Goal: Task Accomplishment & Management: Manage account settings

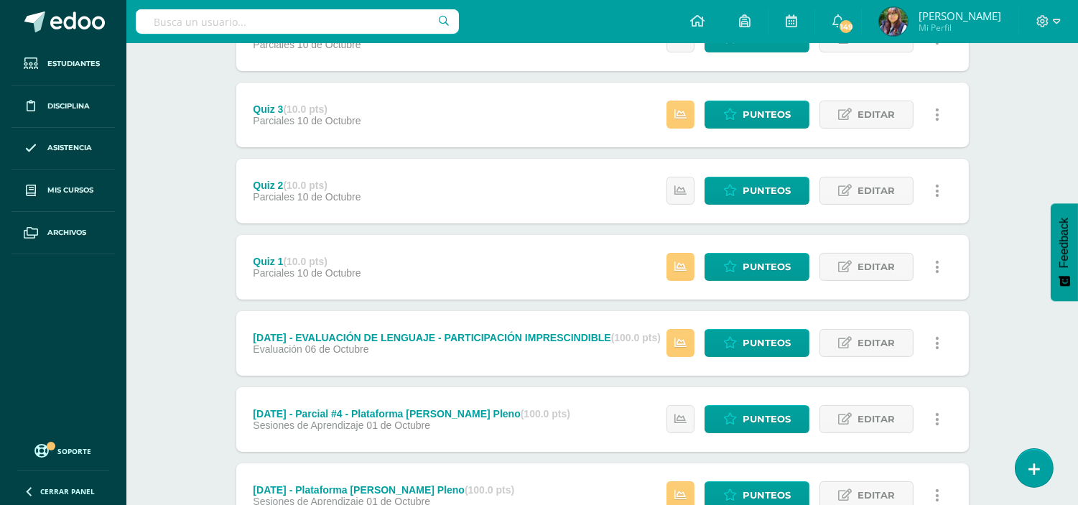
scroll to position [690, 0]
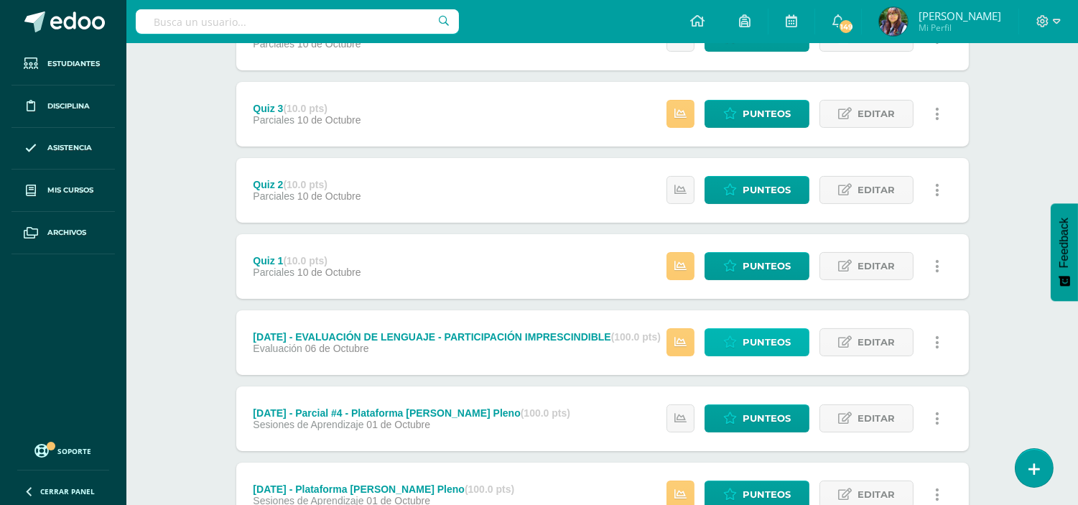
click at [749, 338] on span "Punteos" at bounding box center [766, 342] width 48 height 27
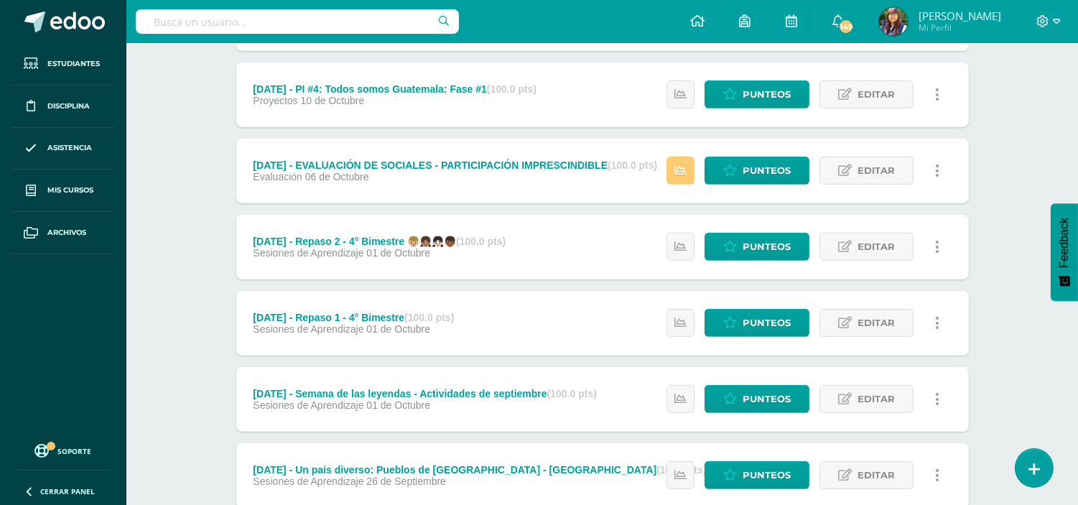
scroll to position [1165, 0]
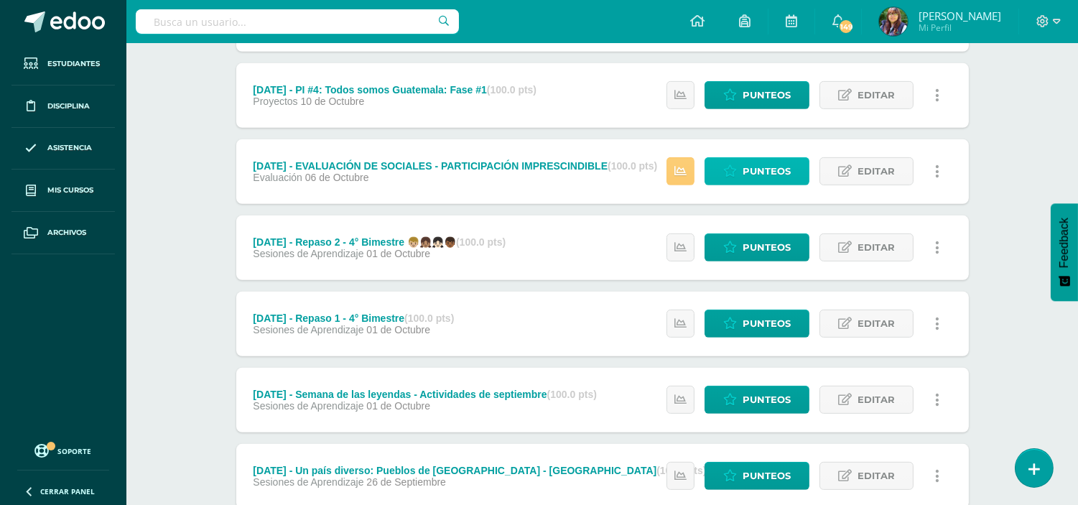
click at [723, 170] on icon at bounding box center [730, 171] width 14 height 12
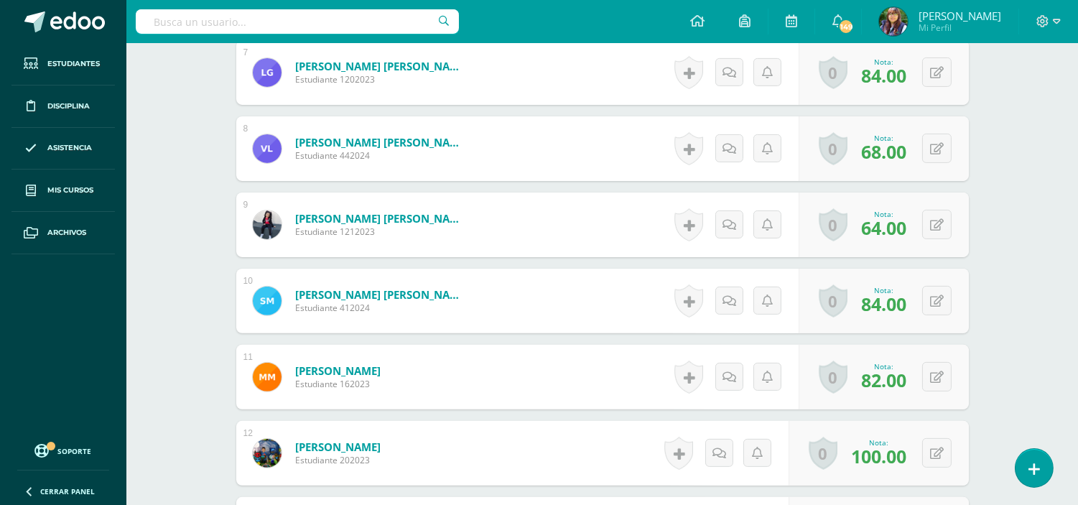
scroll to position [1225, 0]
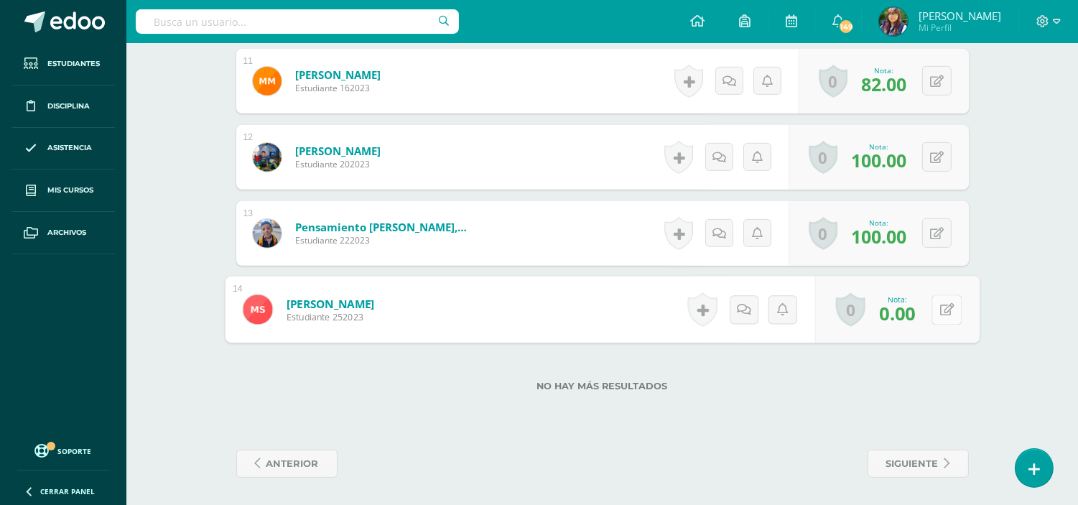
click at [929, 312] on div "0 Logros Logros obtenidos Aún no hay logros agregados Nota: 0.00" at bounding box center [896, 309] width 164 height 67
click at [929, 312] on div "0 [GEOGRAPHIC_DATA] Logros obtenidos Aún no hay logros agregados Nota: 0.00" at bounding box center [888, 309] width 160 height 65
click at [932, 306] on button at bounding box center [946, 309] width 30 height 30
type input "66"
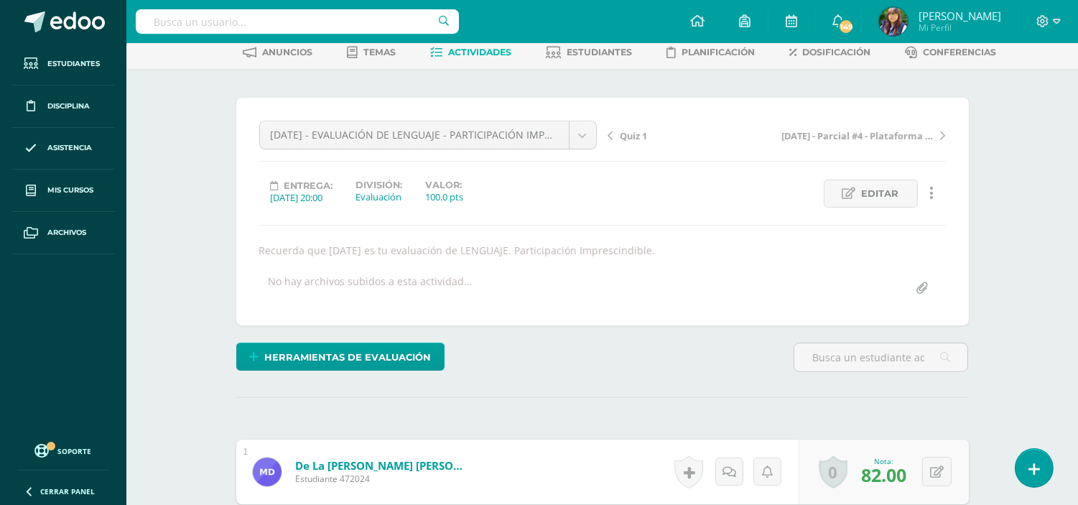
scroll to position [0, 0]
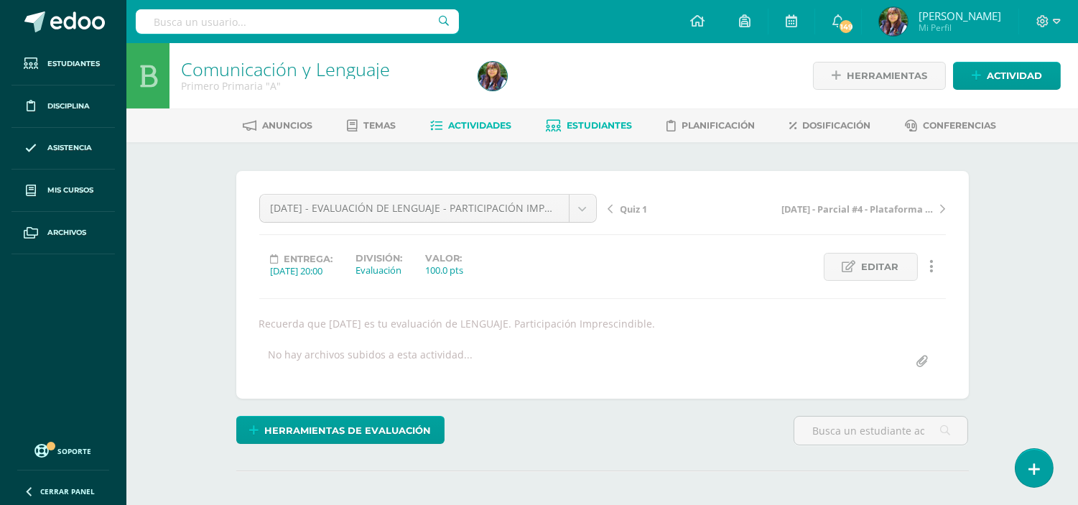
click at [576, 123] on span "Estudiantes" at bounding box center [598, 125] width 65 height 11
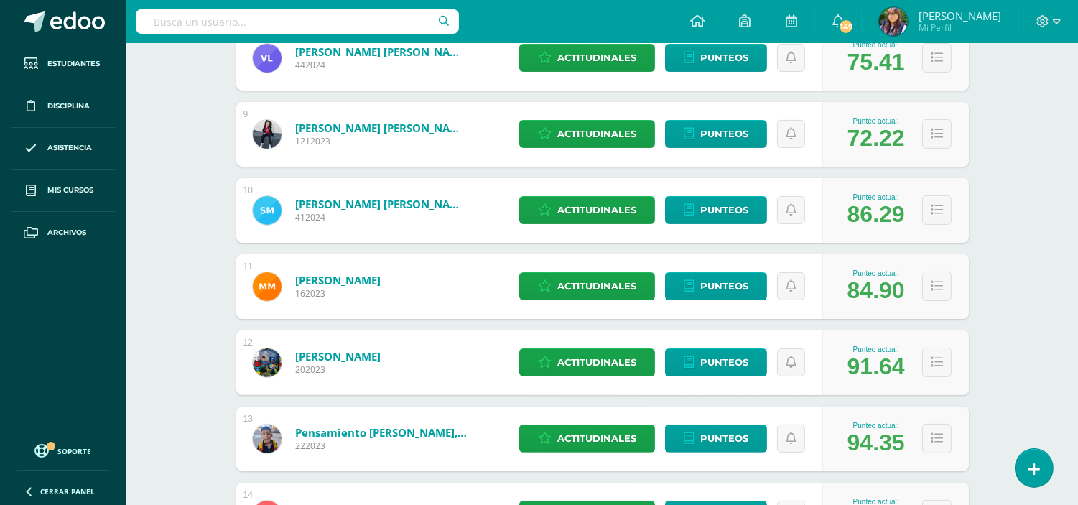
scroll to position [956, 0]
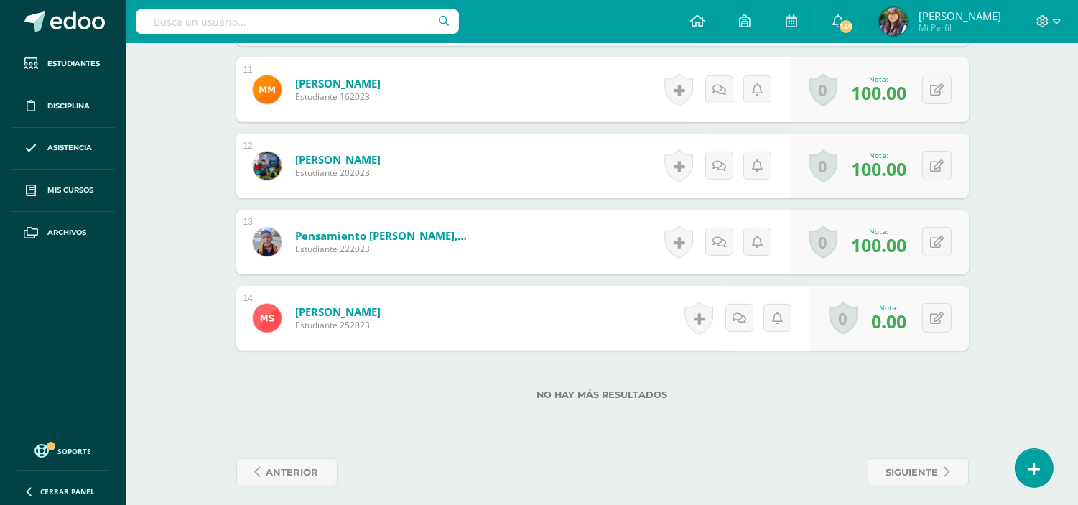
scroll to position [1225, 0]
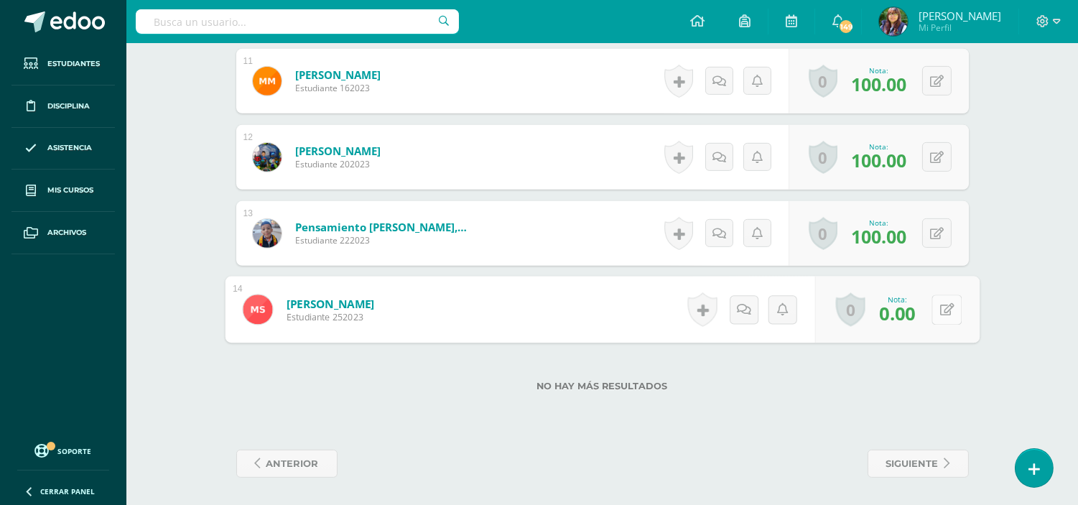
click at [925, 318] on div "0 Logros Logros obtenidos Aún no hay logros agregados Nota: 0.00" at bounding box center [896, 309] width 164 height 67
click at [945, 311] on icon at bounding box center [946, 309] width 14 height 12
type input "63"
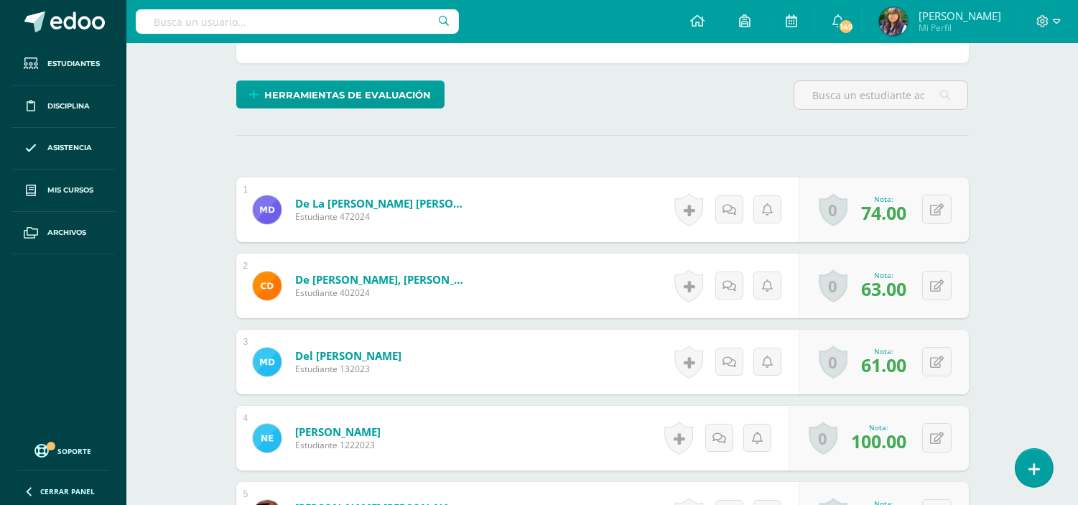
scroll to position [0, 0]
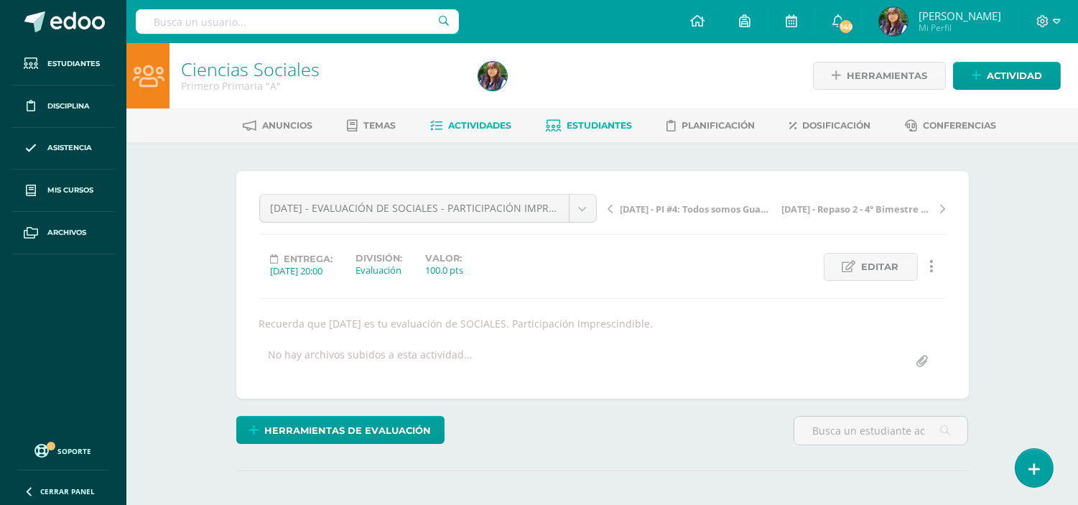
click at [584, 116] on link "Estudiantes" at bounding box center [589, 125] width 86 height 23
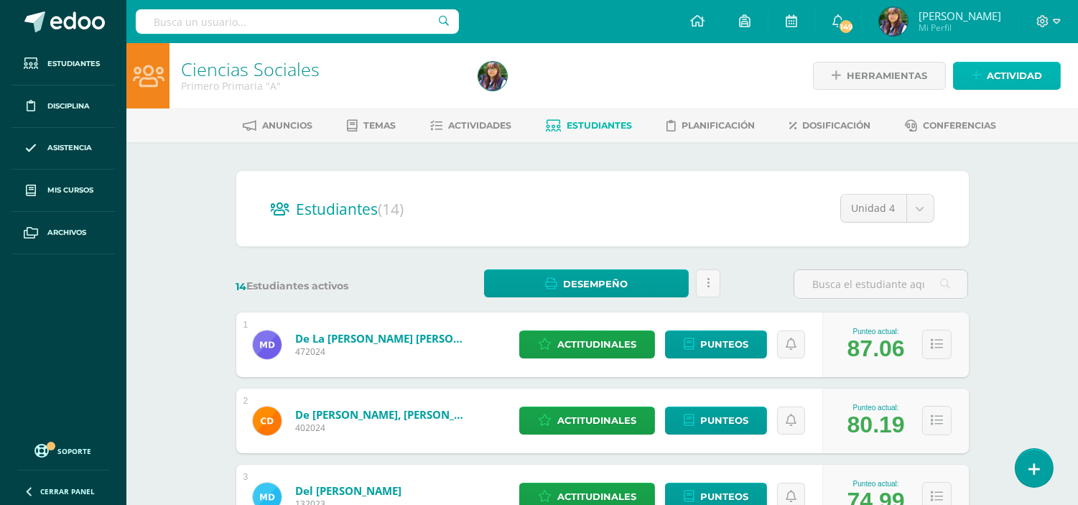
click at [1025, 67] on span "Actividad" at bounding box center [1013, 75] width 55 height 27
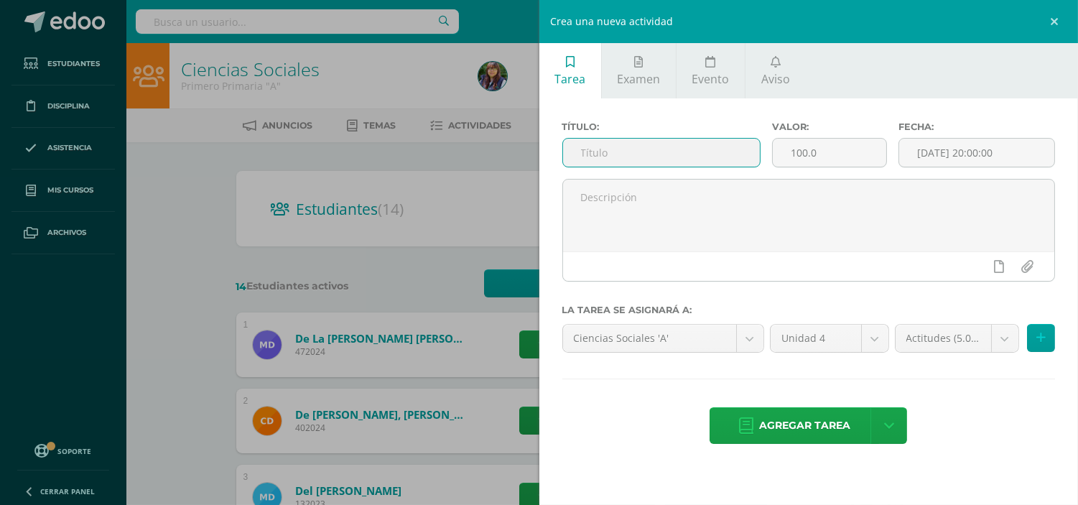
click at [661, 146] on input "text" at bounding box center [661, 153] width 197 height 28
click at [686, 154] on input "EVALUACIÓN DE CIERRE - SOCIALES - PARTICIPACIÓN IMPESCINDIBLE" at bounding box center [661, 153] width 197 height 28
type input "EVALUACIÓN DE CIERRE - SOCIALES - PARTICIPACIÓN IMPRESCINDIBLE"
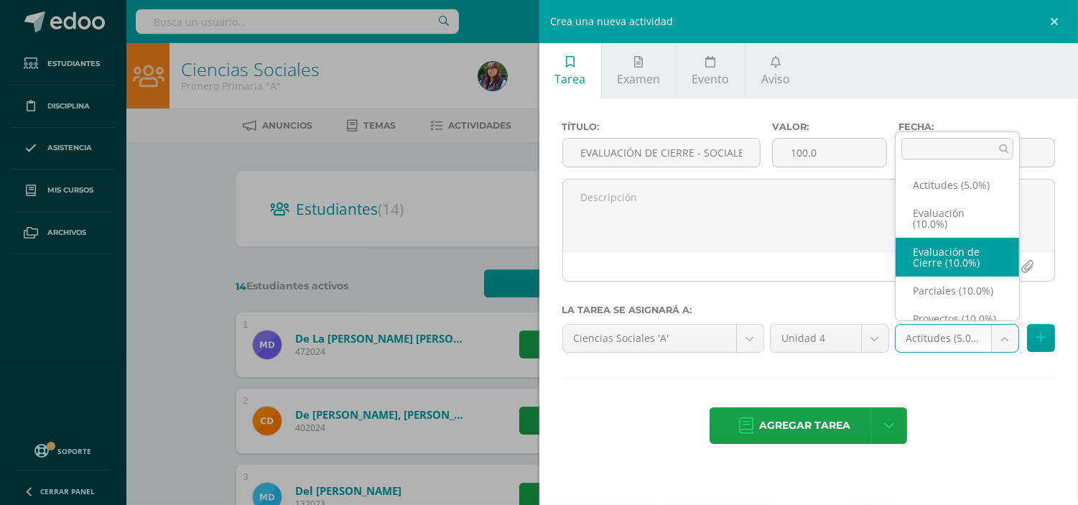
select select "196197"
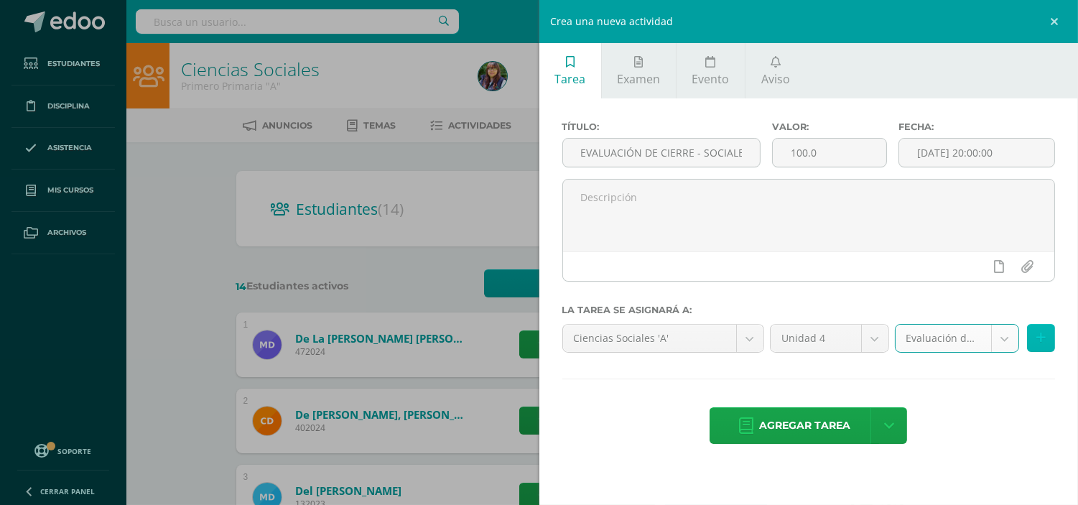
click at [1036, 340] on icon at bounding box center [1040, 338] width 9 height 12
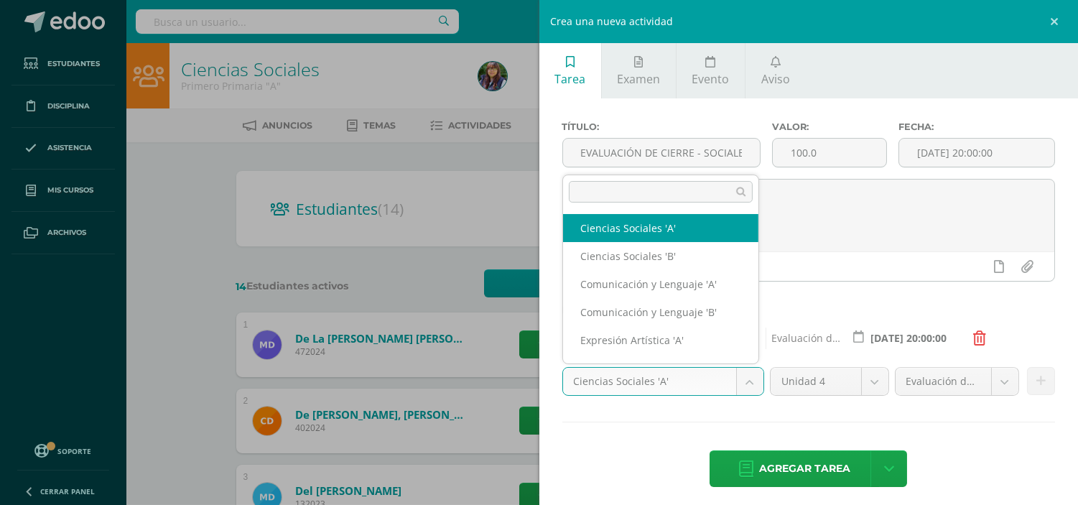
scroll to position [18, 0]
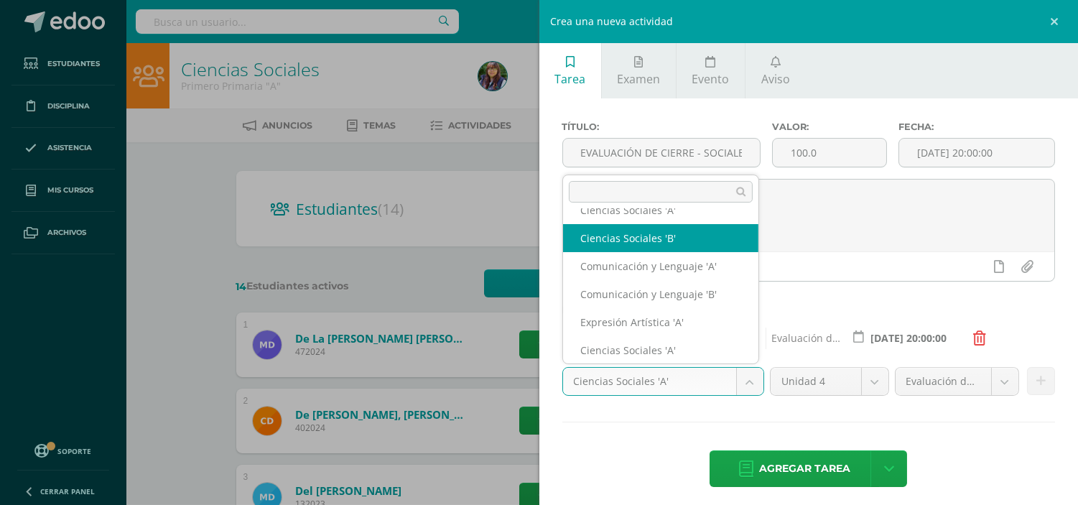
select select "196155"
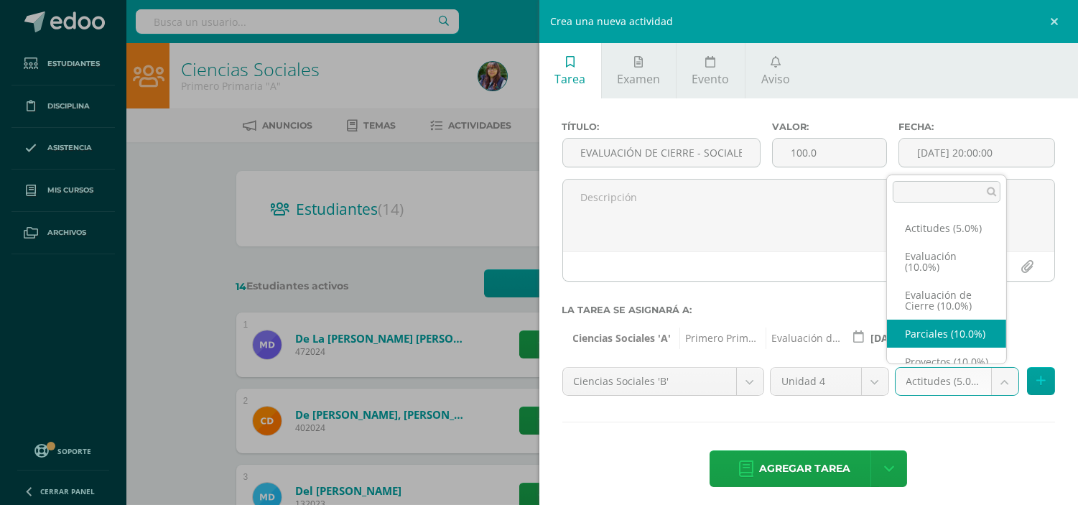
scroll to position [5, 0]
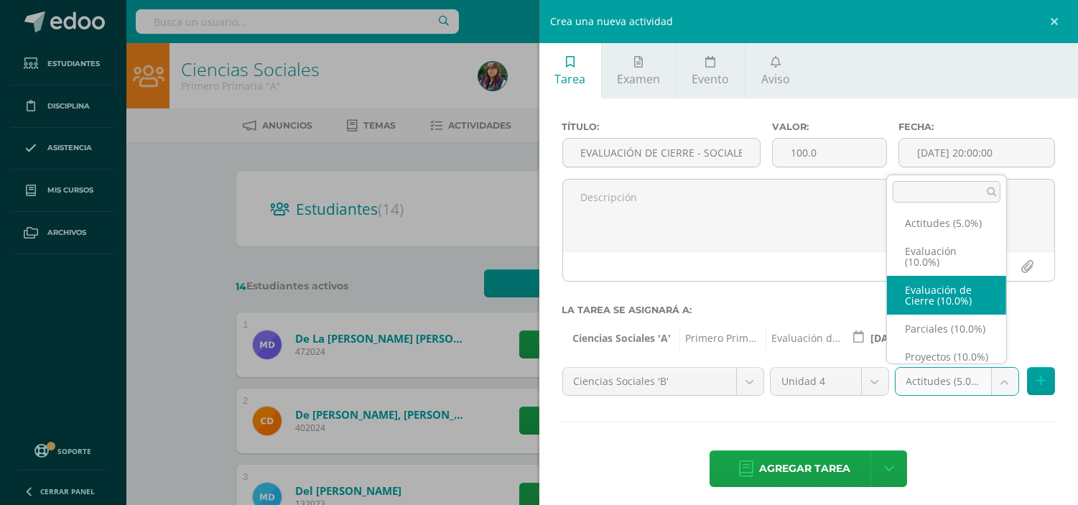
select select "223033"
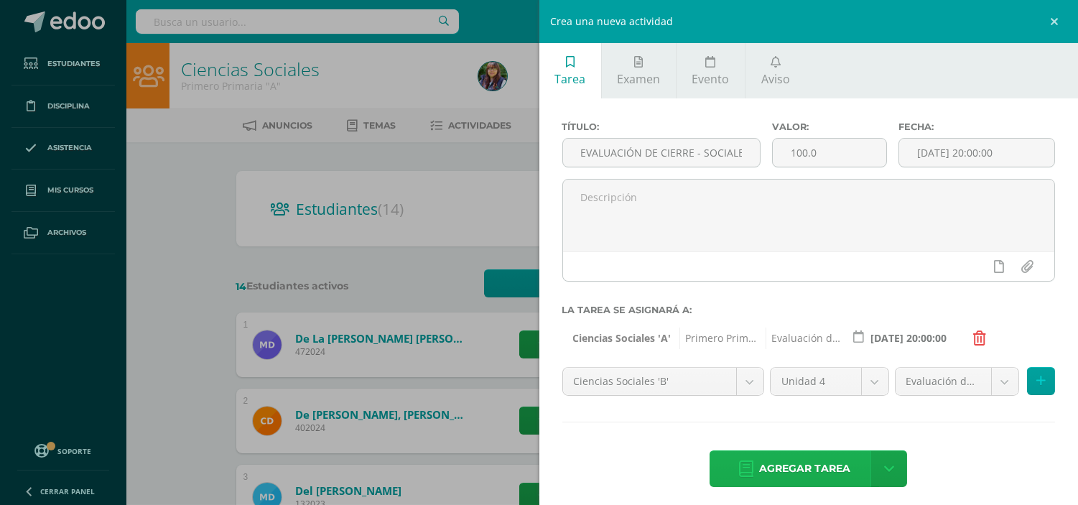
click at [823, 465] on span "Agregar tarea" at bounding box center [804, 468] width 91 height 35
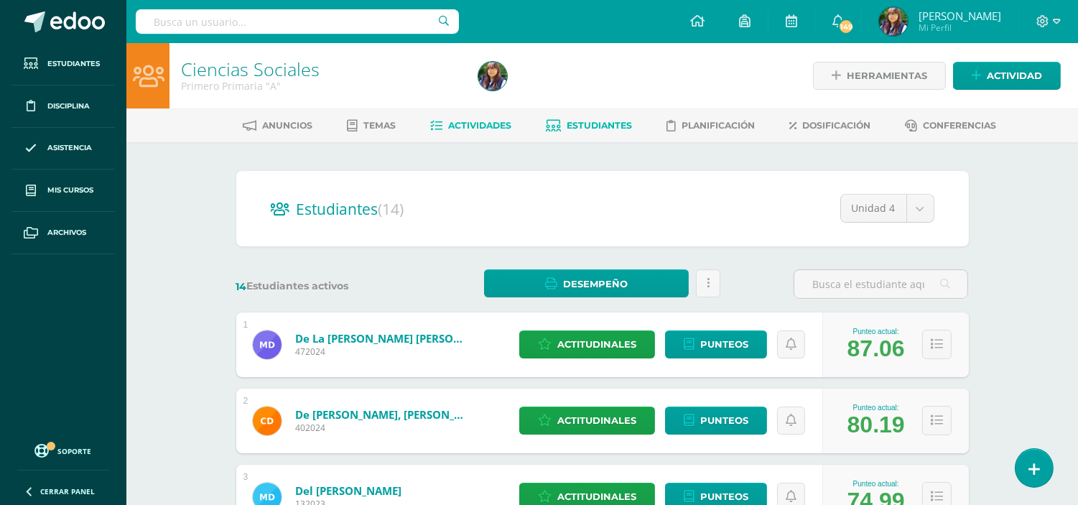
click at [456, 126] on span "Actividades" at bounding box center [479, 125] width 63 height 11
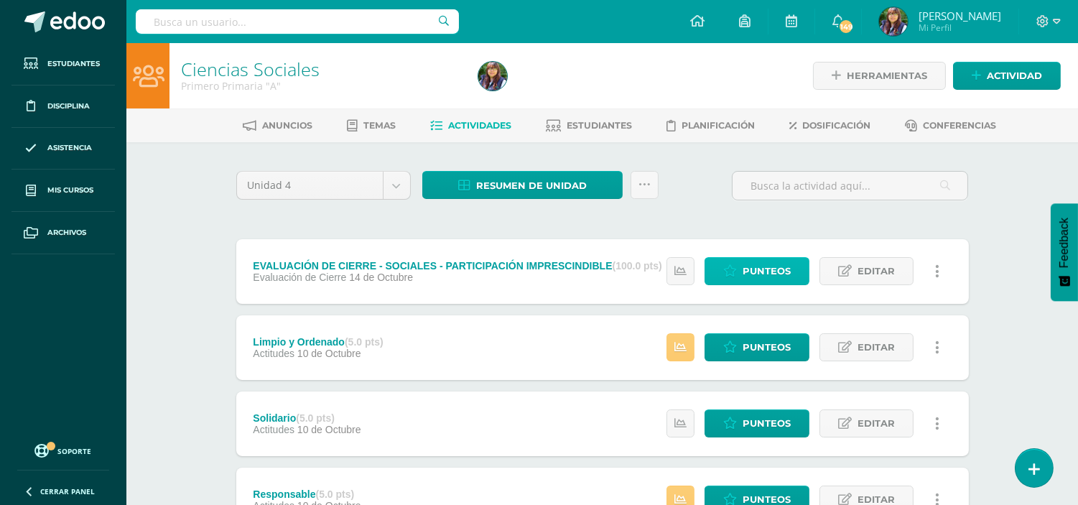
click at [738, 271] on link "Punteos" at bounding box center [756, 271] width 105 height 28
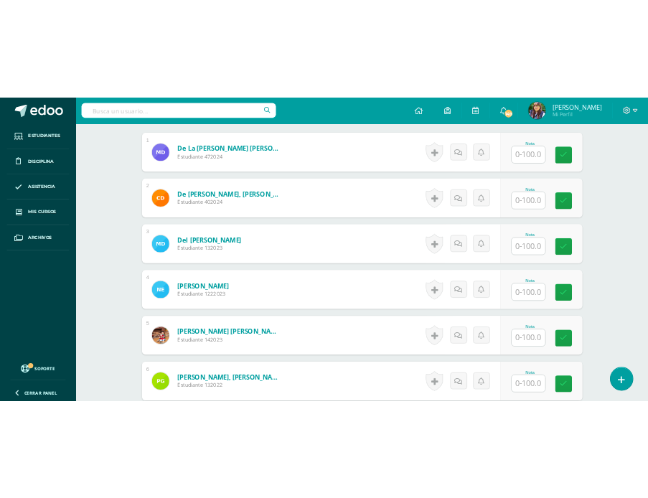
scroll to position [442, 0]
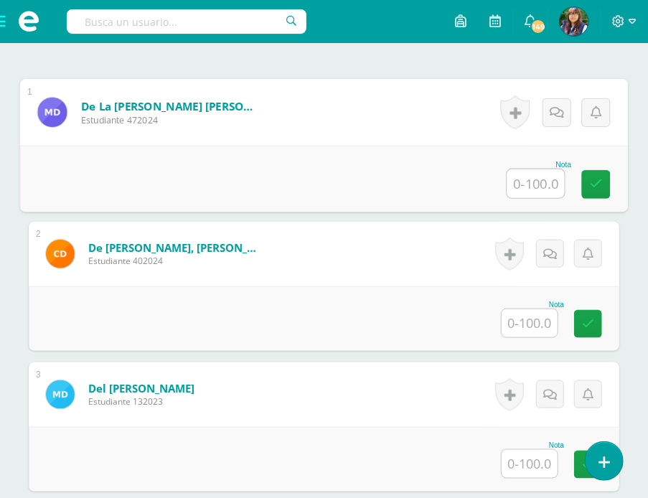
click at [508, 198] on input "text" at bounding box center [536, 183] width 57 height 29
type input "67"
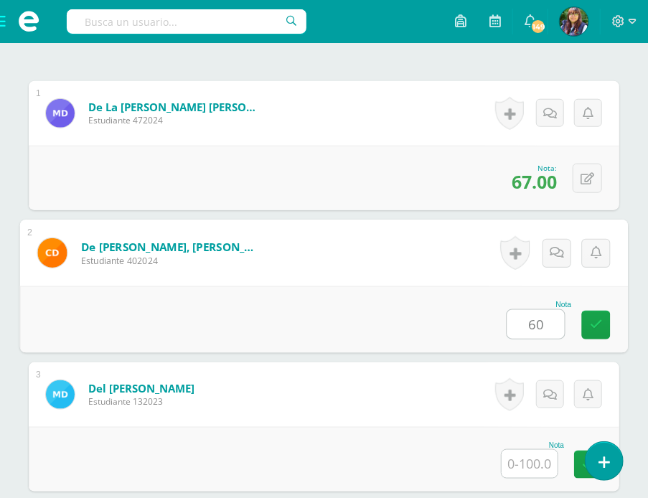
type input "60"
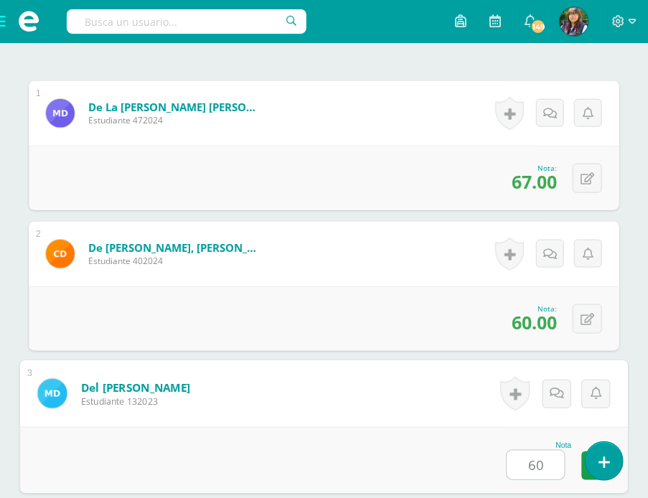
type input "60"
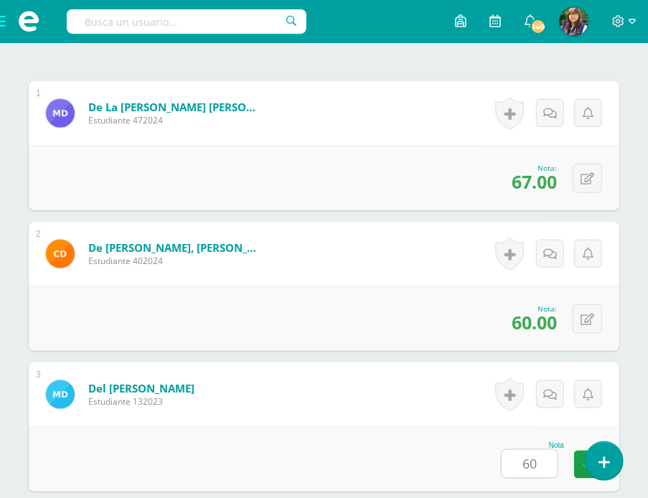
scroll to position [816, 0]
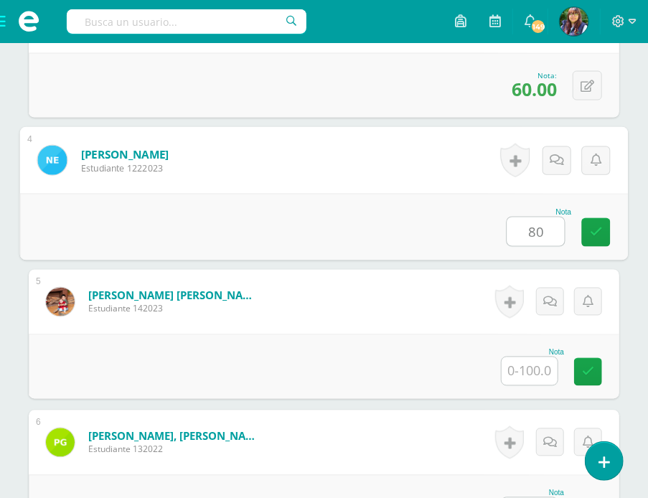
type input "80"
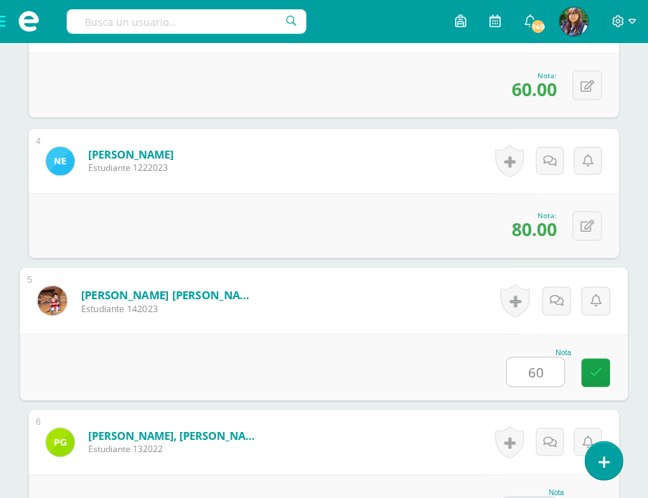
type input "60"
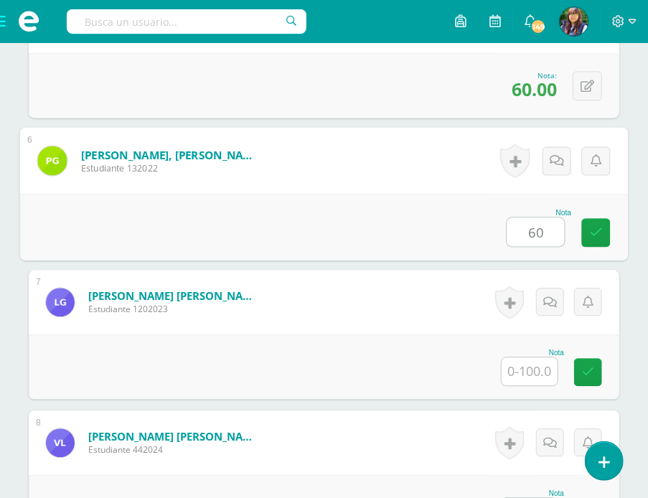
type input "60"
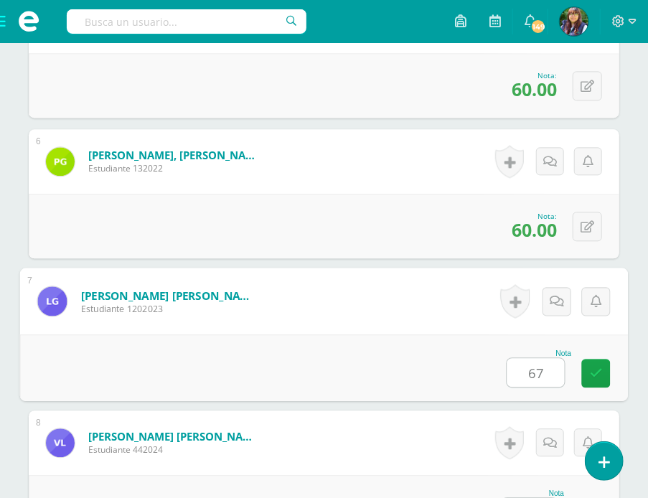
type input "67"
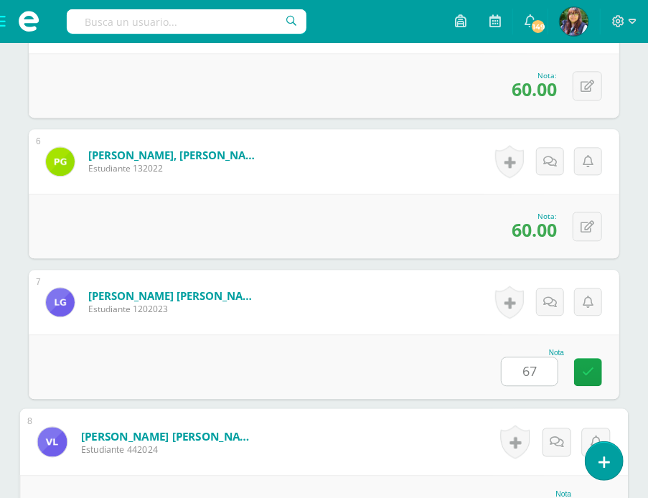
scroll to position [1379, 0]
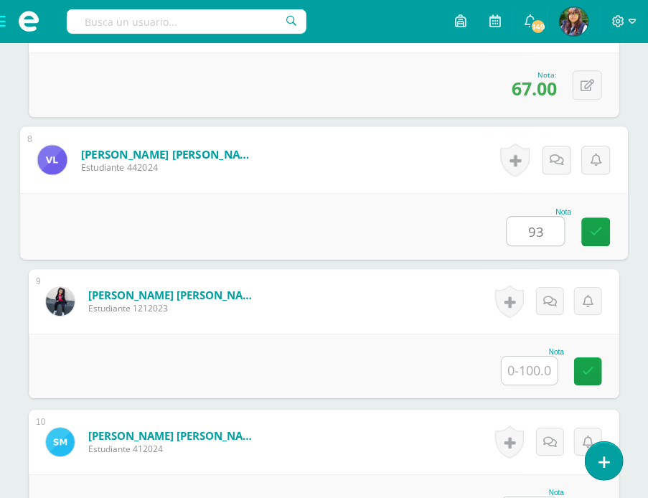
type input "93"
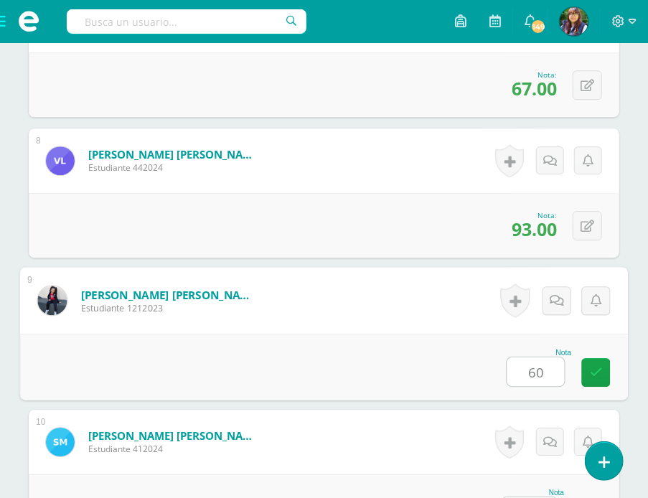
type input "60"
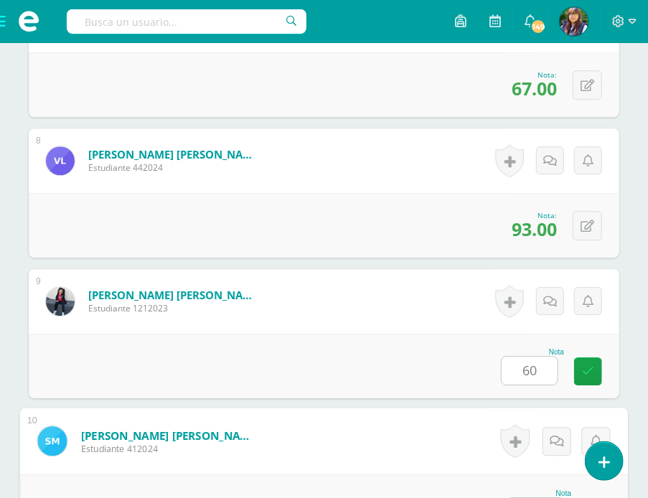
scroll to position [1660, 0]
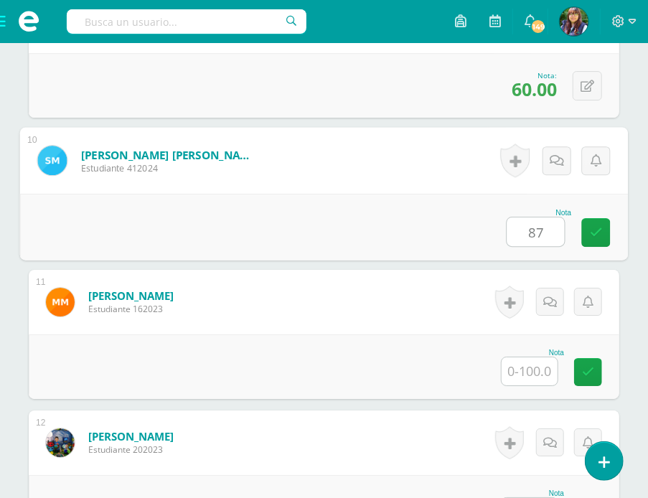
type input "87"
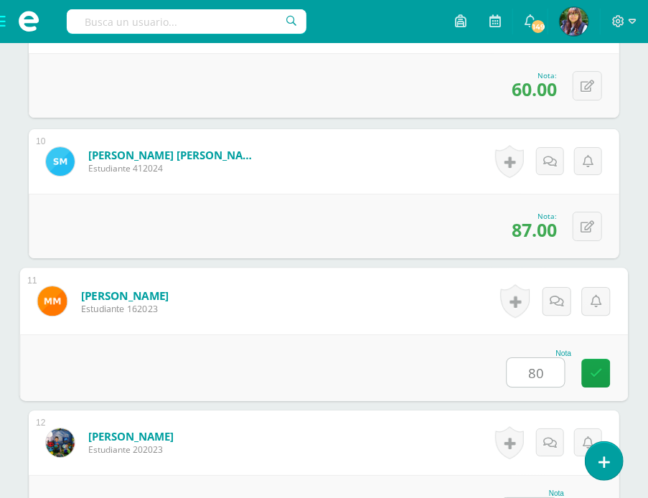
type input "80"
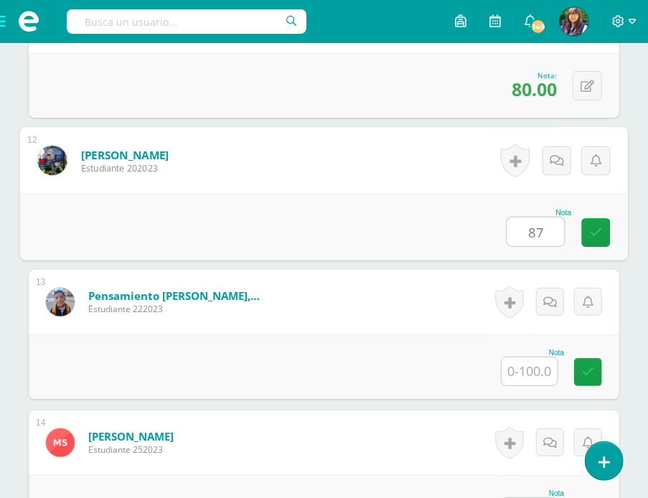
type input "87"
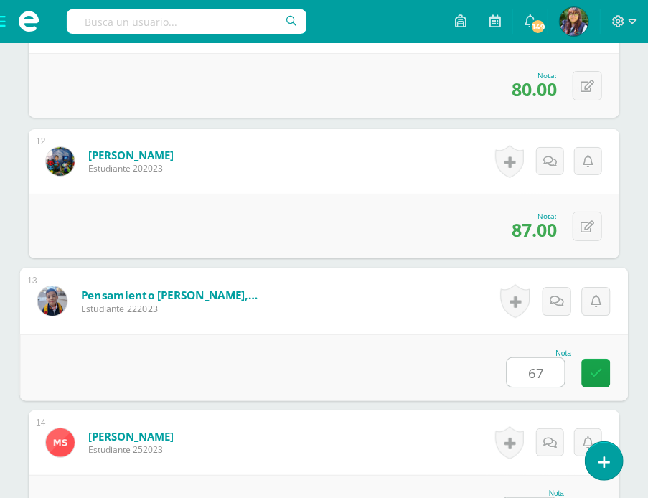
type input "67"
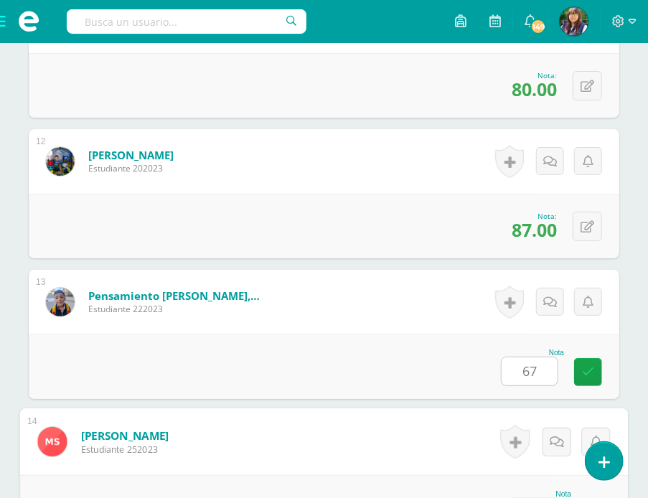
scroll to position [2165, 0]
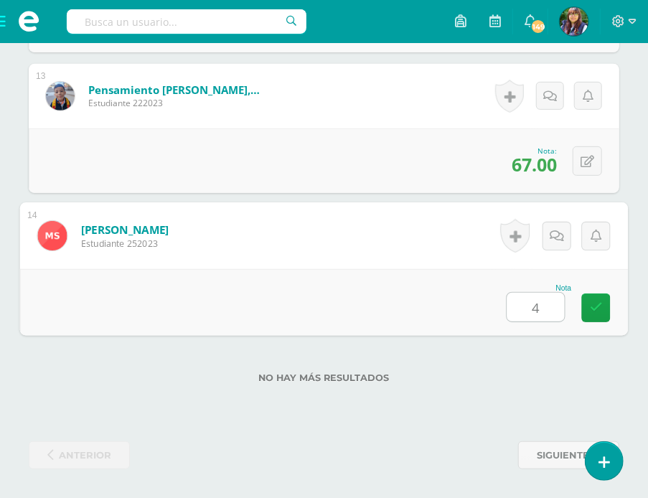
type input "40"
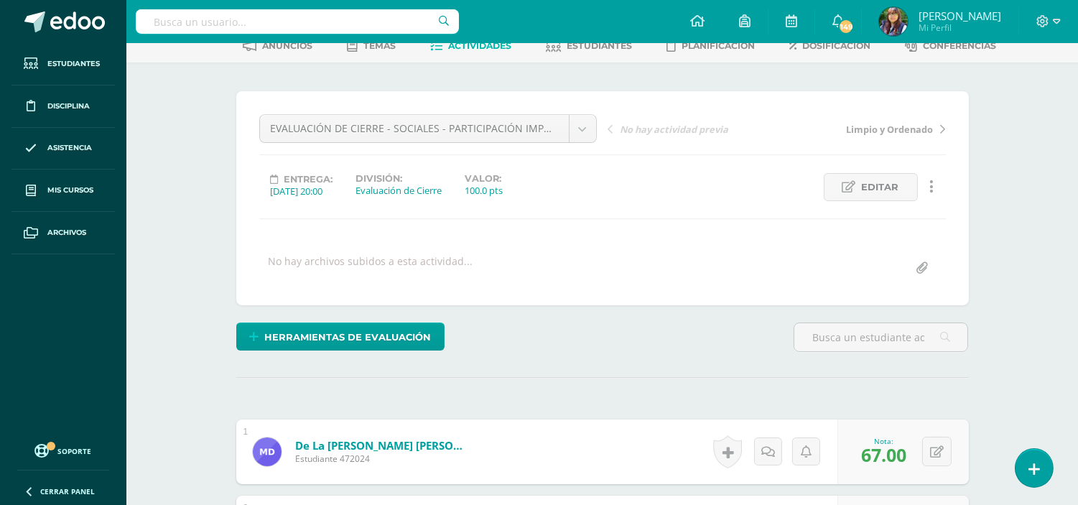
scroll to position [0, 0]
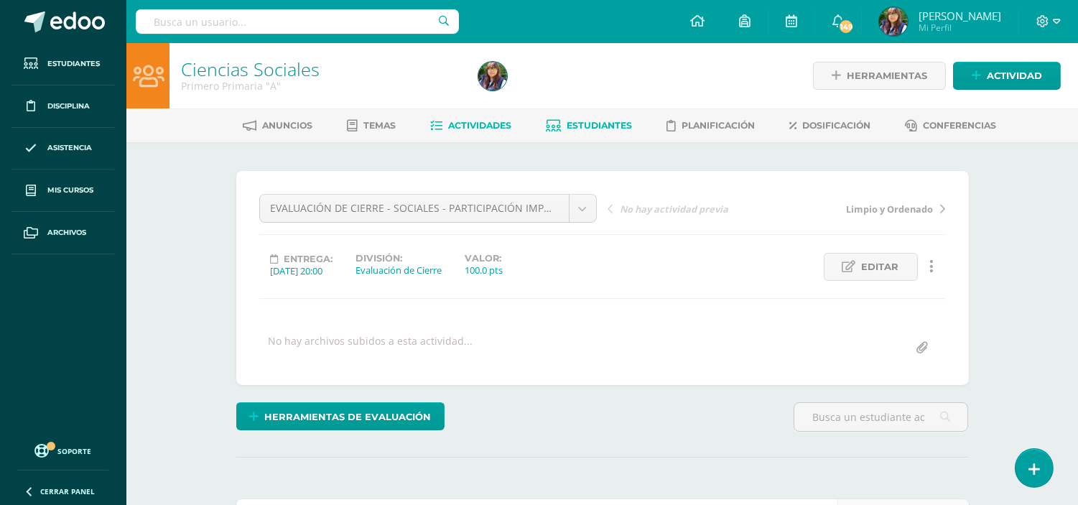
click at [578, 117] on link "Estudiantes" at bounding box center [589, 125] width 86 height 23
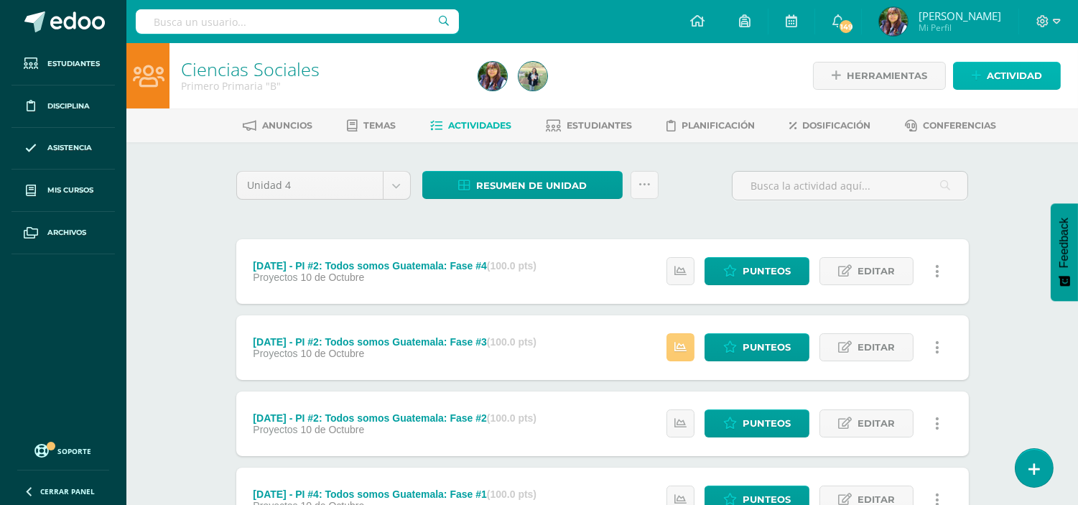
click at [1016, 73] on span "Actividad" at bounding box center [1013, 75] width 55 height 27
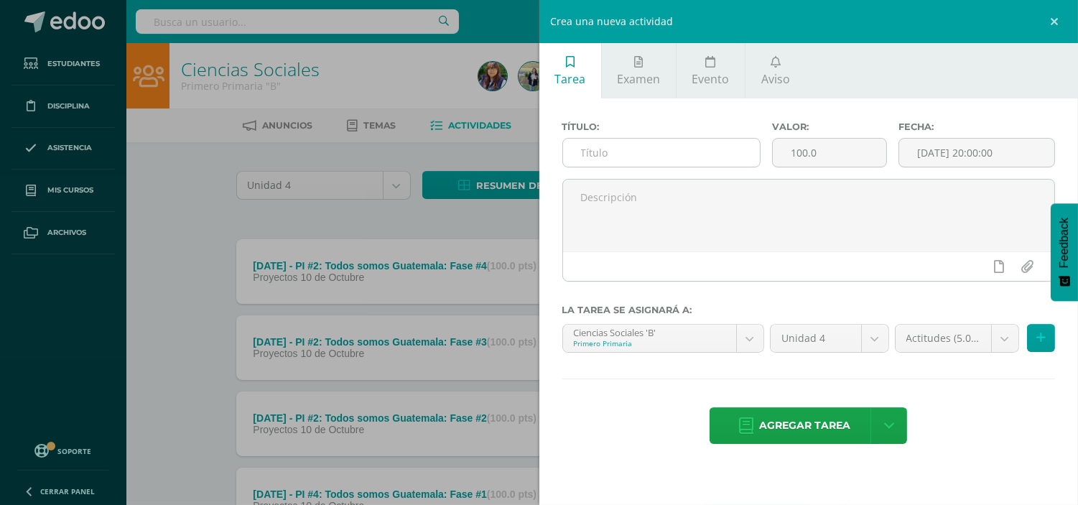
click at [705, 149] on input "text" at bounding box center [661, 153] width 197 height 28
type input "EVALUACIÓN DE CIERRE - SOCIALES"
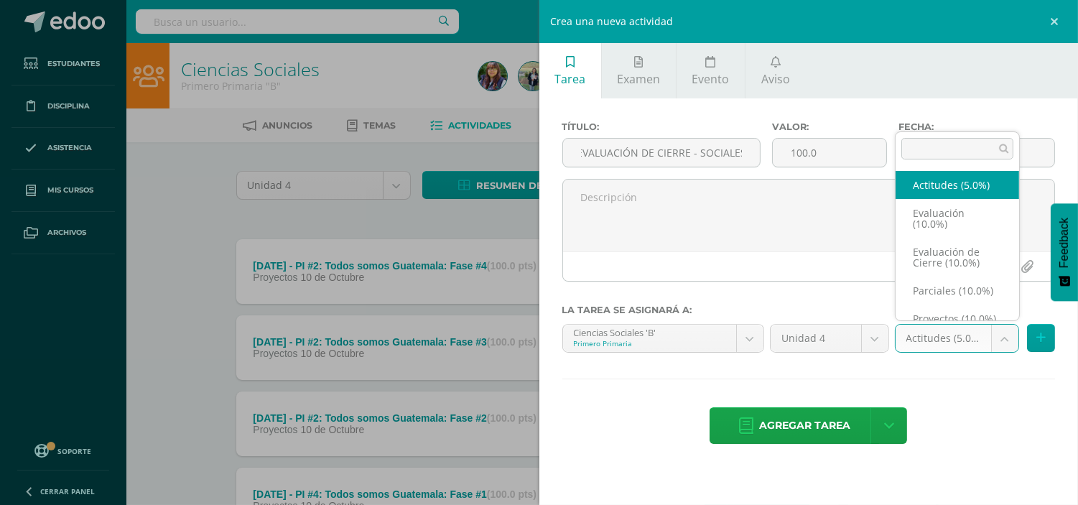
scroll to position [0, 0]
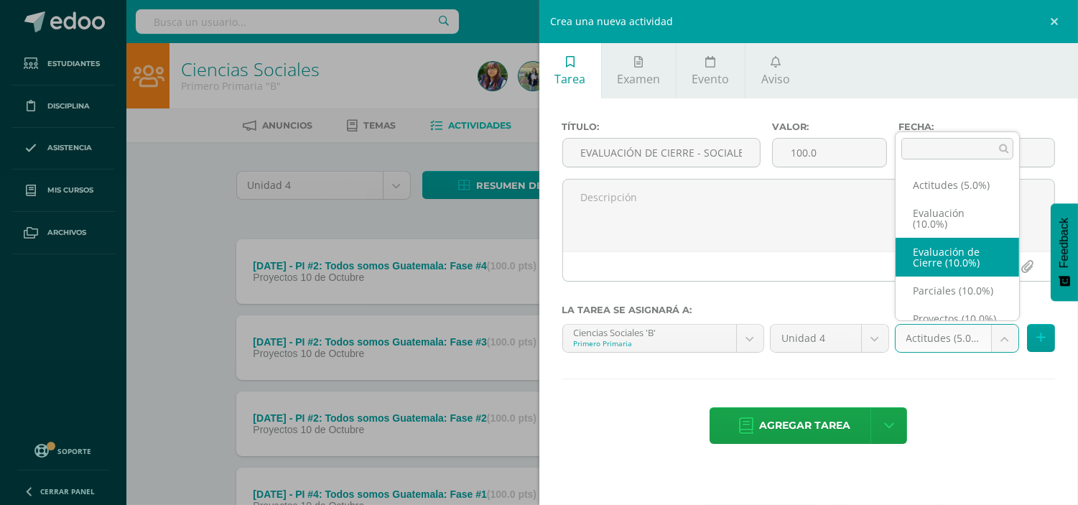
select select "223033"
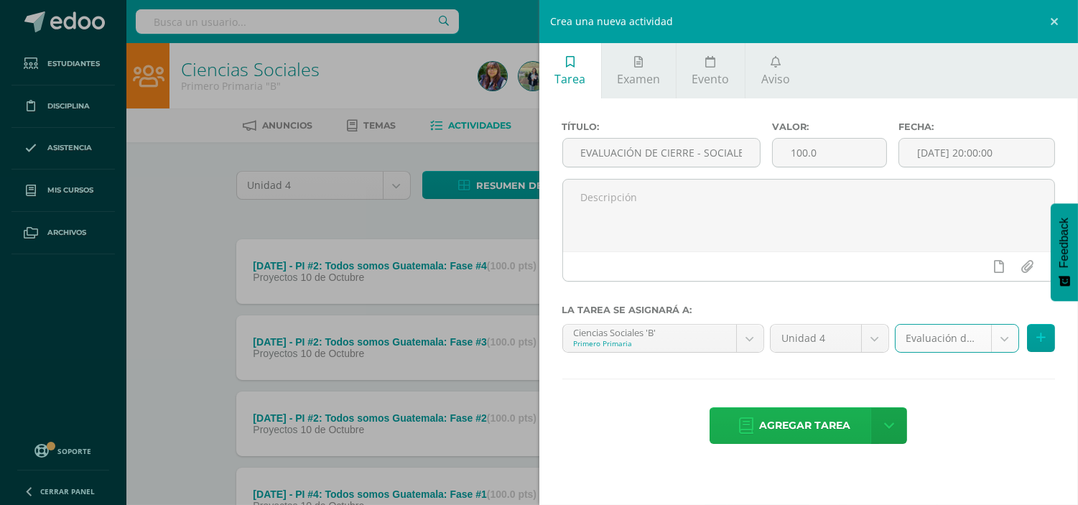
click at [828, 429] on span "Agregar tarea" at bounding box center [804, 425] width 91 height 35
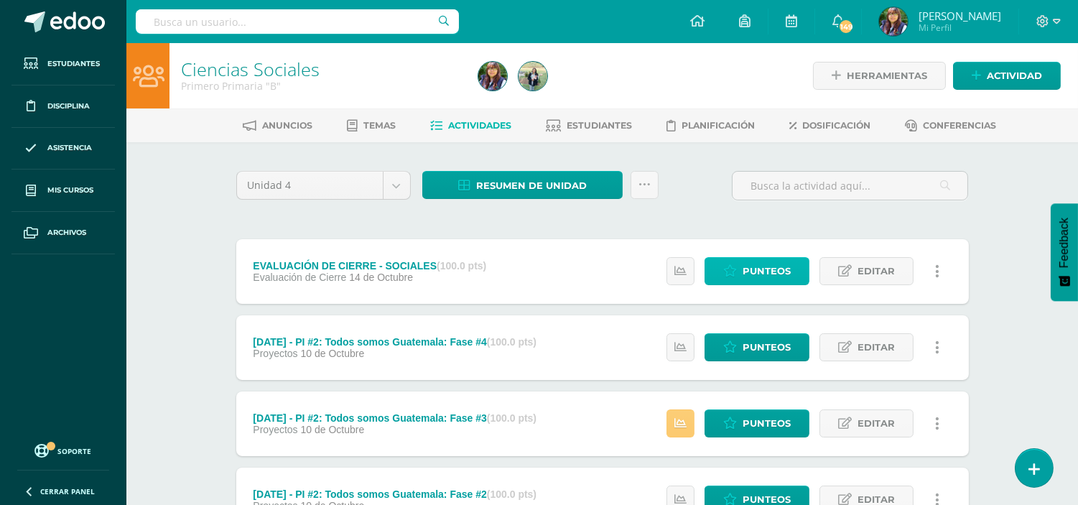
click at [749, 262] on span "Punteos" at bounding box center [766, 271] width 48 height 27
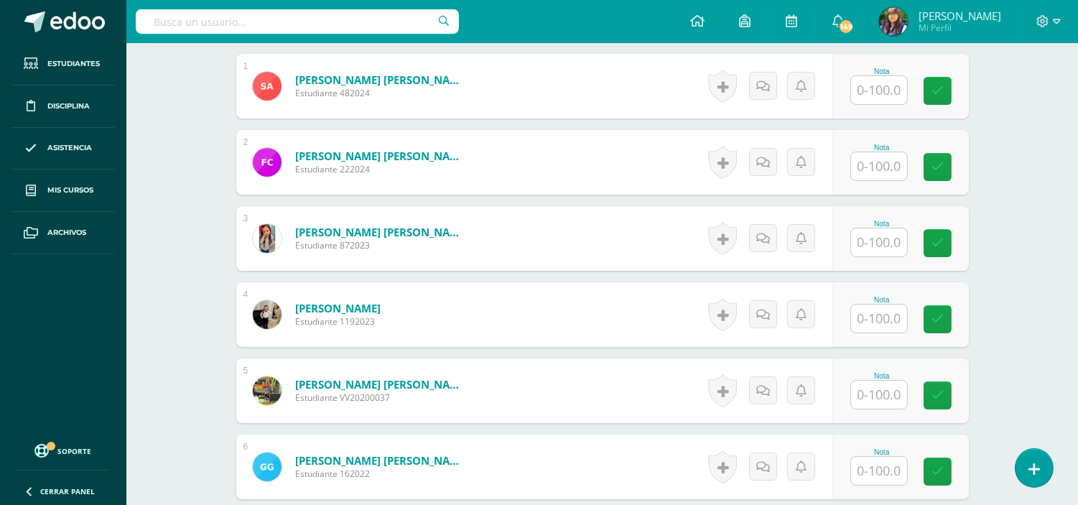
scroll to position [446, 0]
click at [1035, 135] on div "Ciencias Sociales Primero Primaria "B" Herramientas Detalle de asistencias Acti…" at bounding box center [601, 434] width 951 height 1674
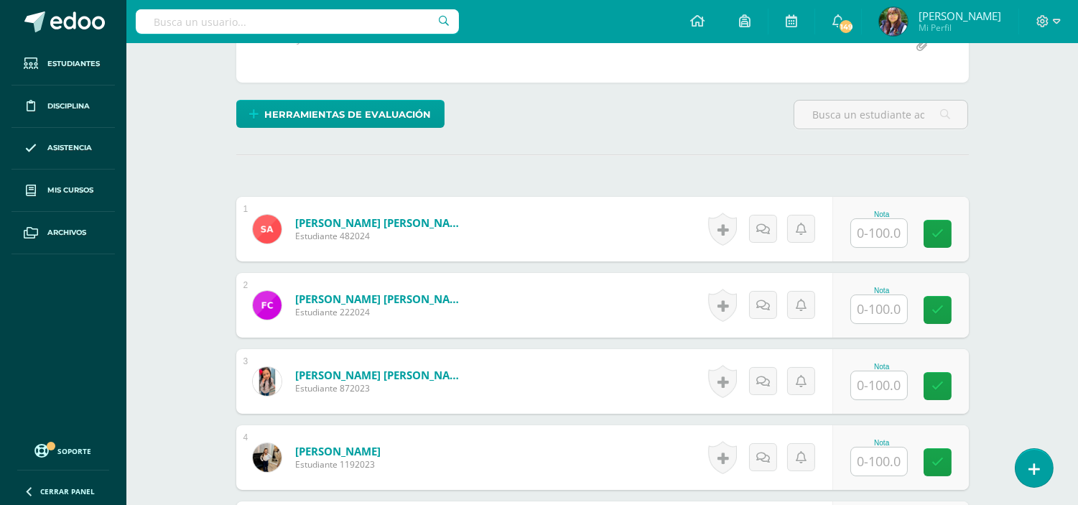
scroll to position [302, 0]
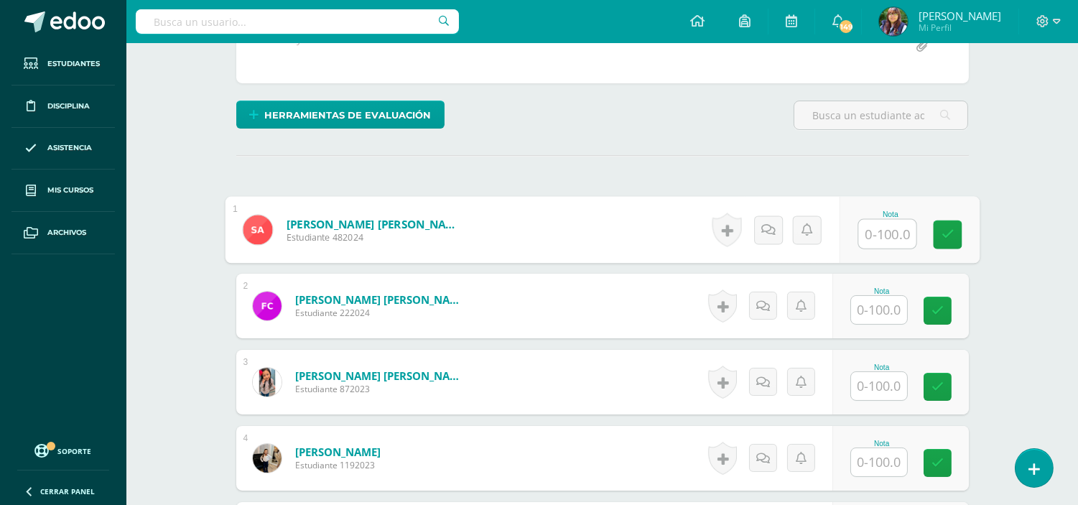
click at [864, 234] on input "text" at bounding box center [886, 234] width 57 height 29
click at [881, 233] on input "text" at bounding box center [879, 234] width 56 height 28
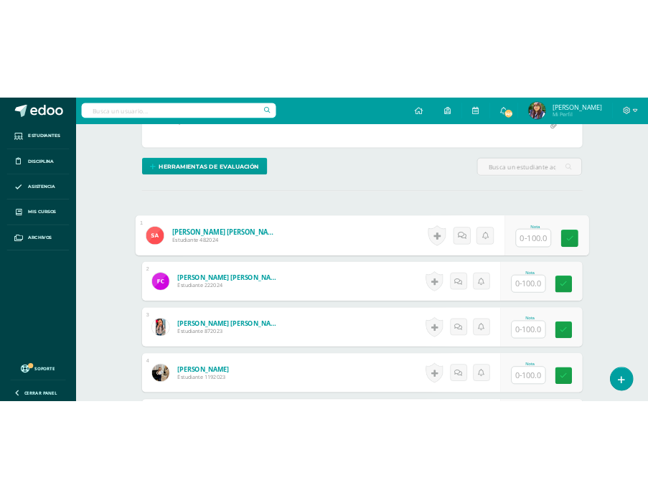
scroll to position [345, 0]
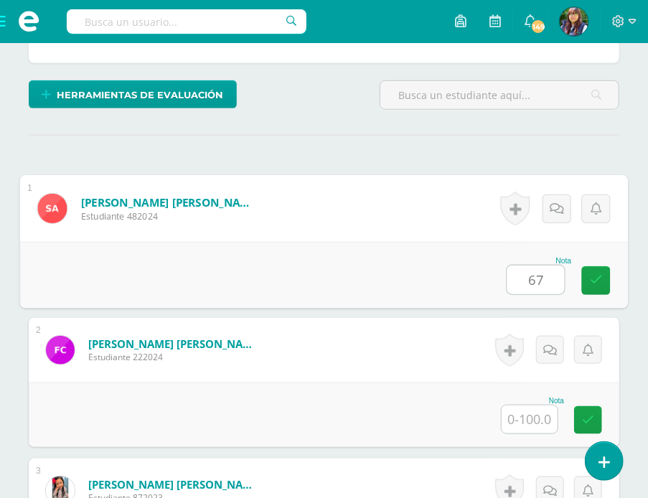
type input "67"
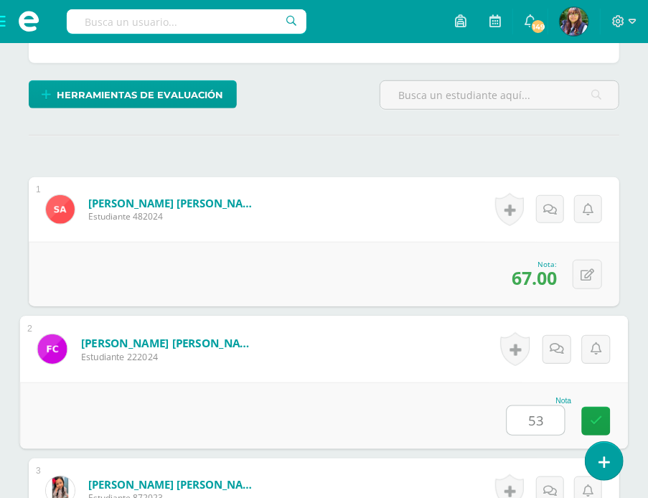
type input "53"
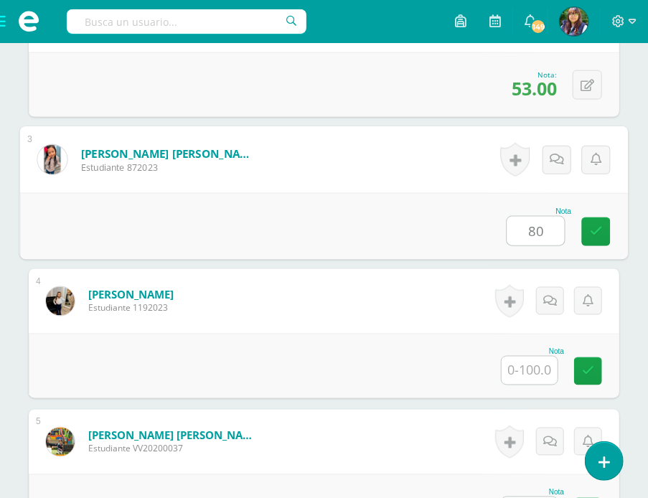
type input "80"
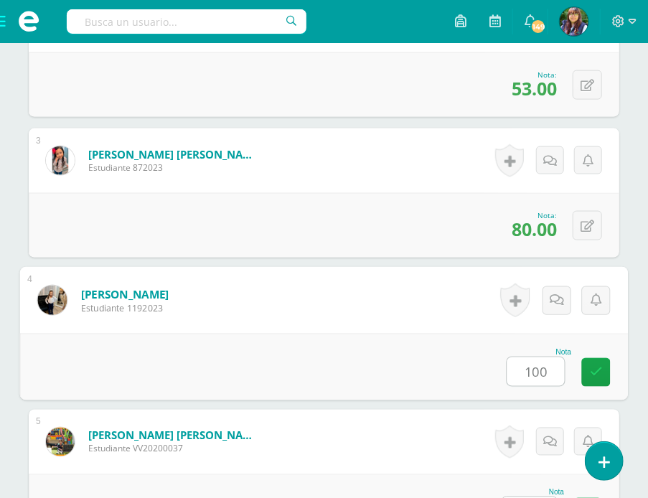
type input "100"
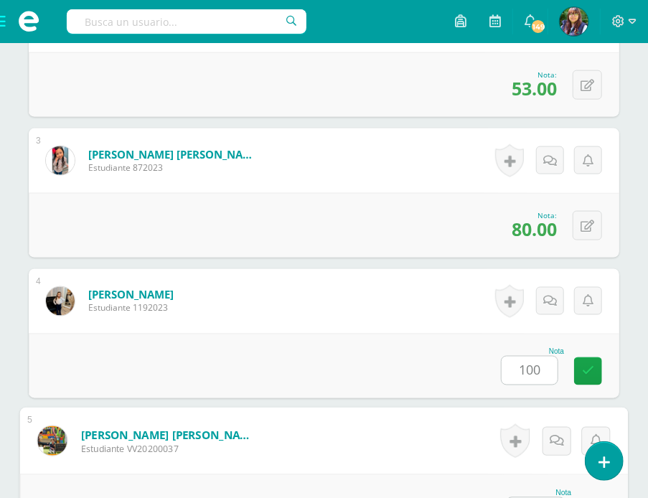
scroll to position [957, 0]
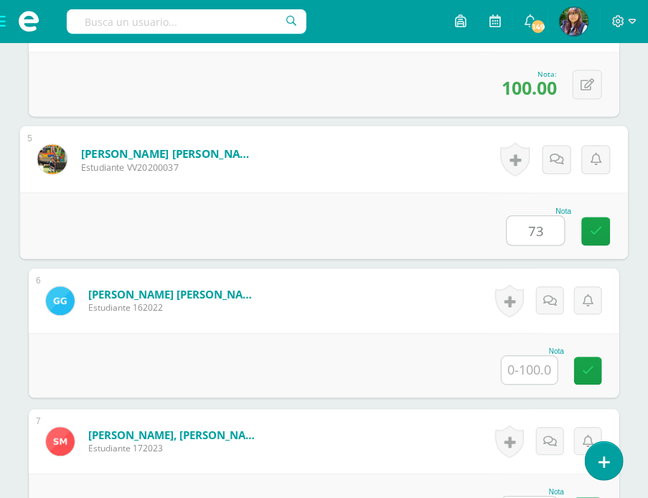
type input "73"
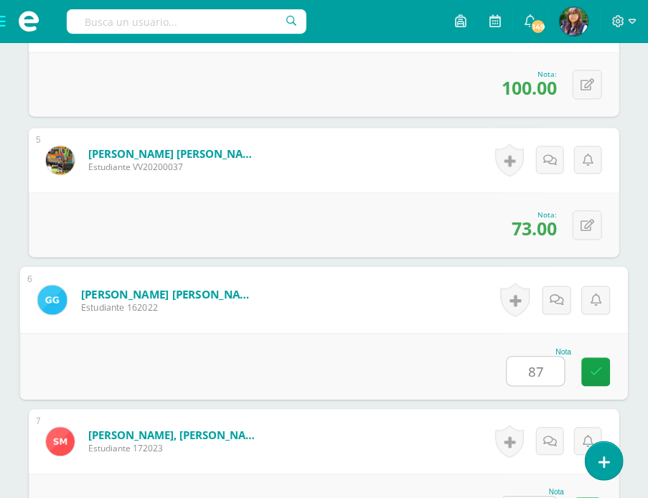
type input "87"
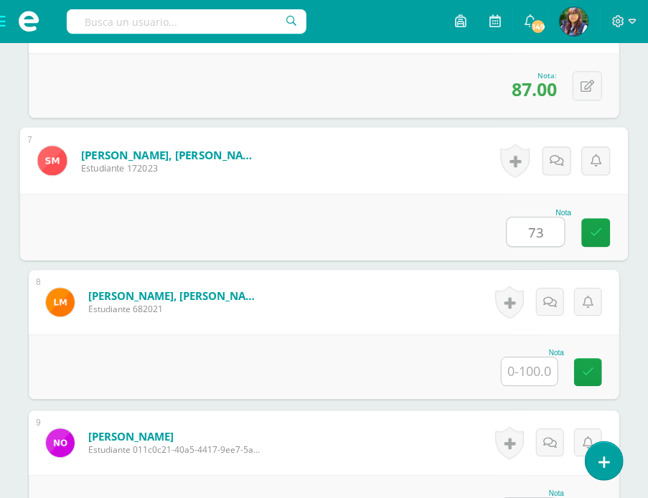
type input "73"
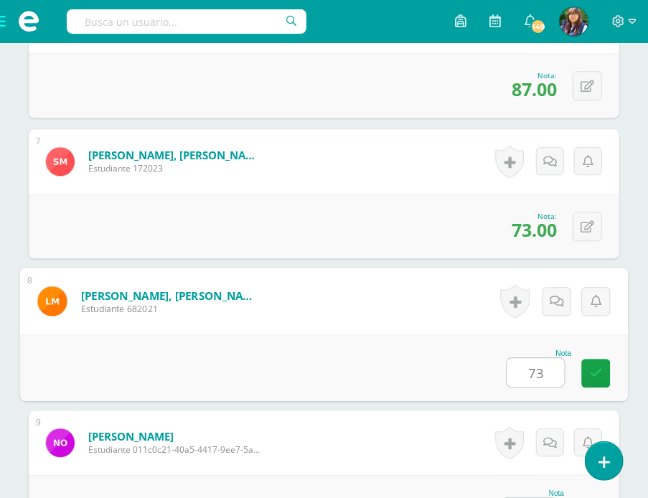
type input "73"
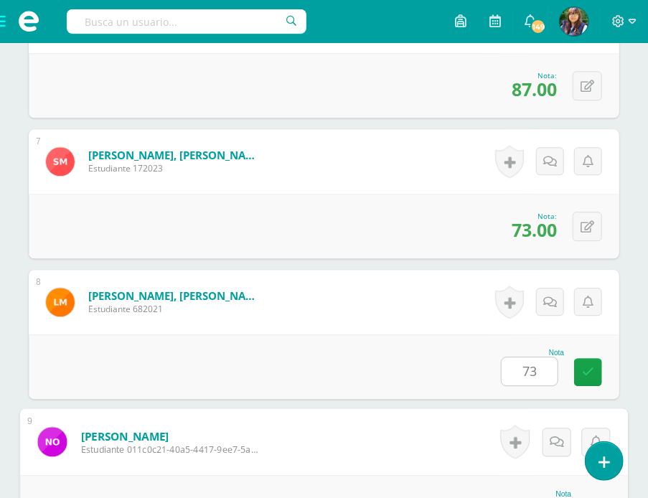
scroll to position [1519, 0]
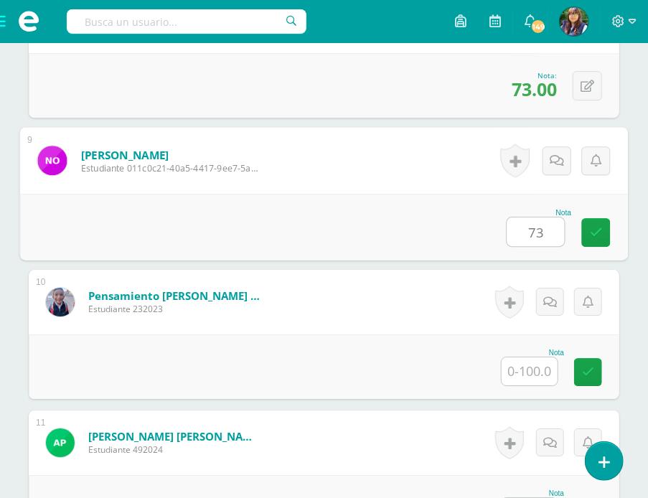
type input "73"
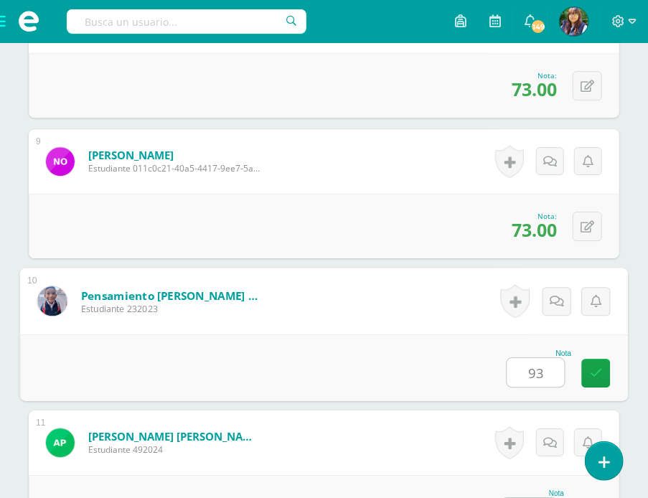
type input "93"
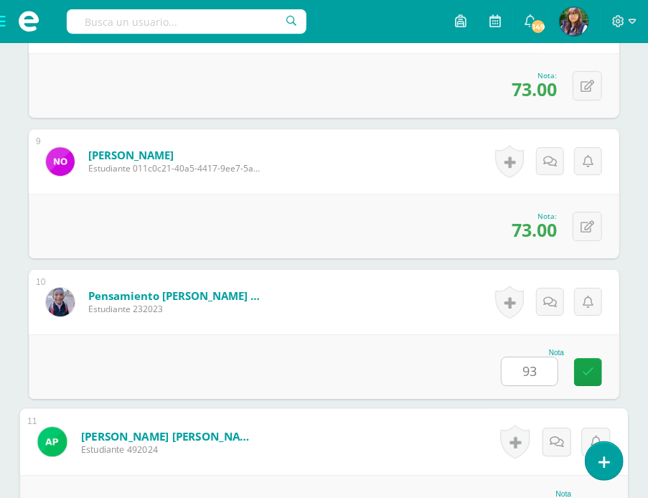
scroll to position [1801, 0]
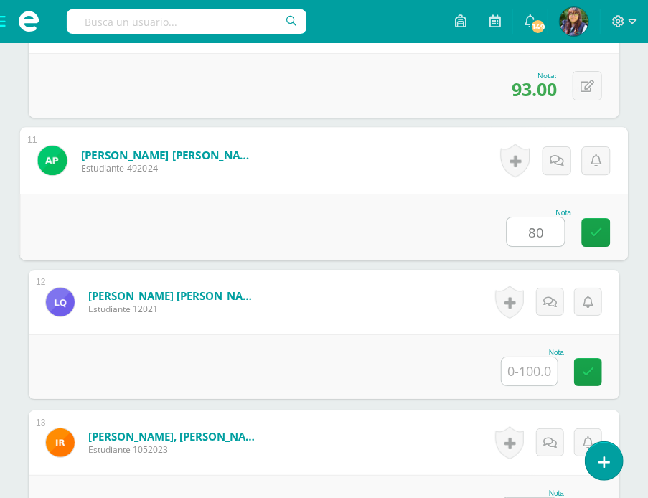
type input "80"
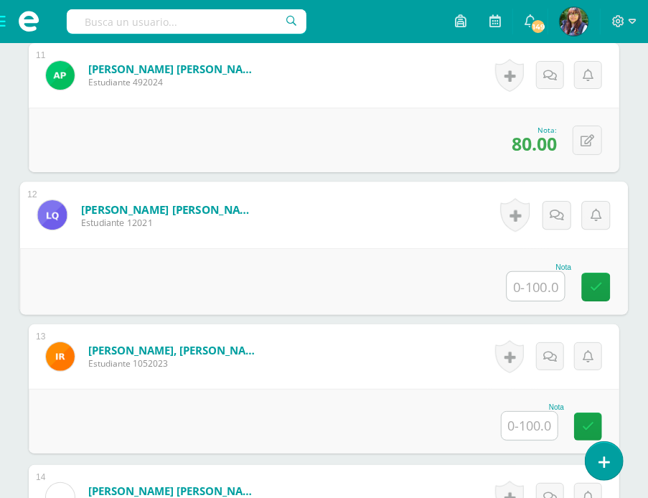
scroll to position [1889, 0]
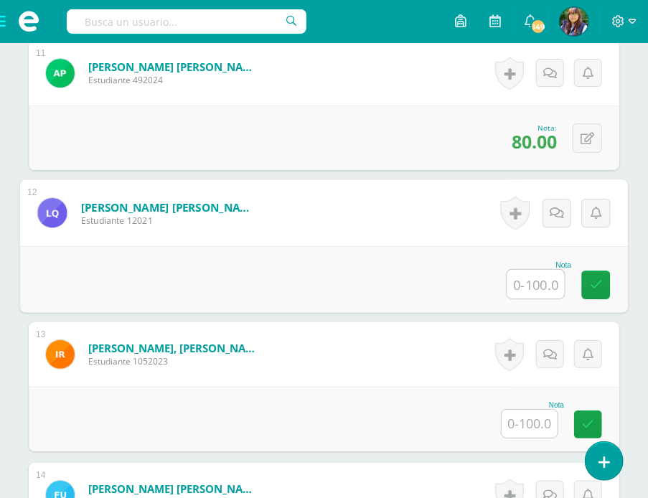
click at [539, 438] on input "text" at bounding box center [530, 424] width 56 height 28
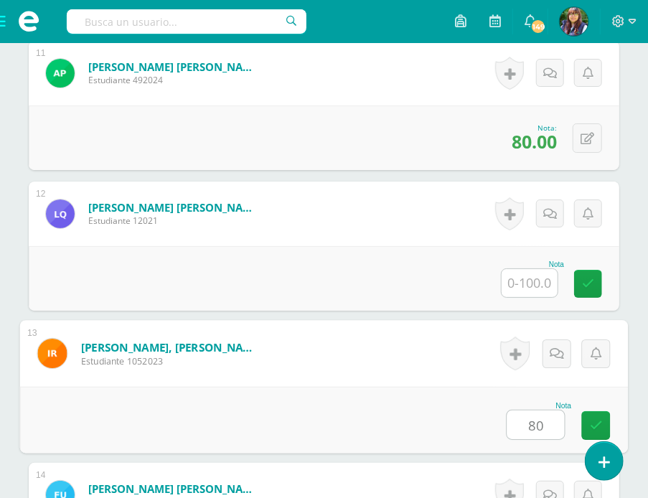
type input "80"
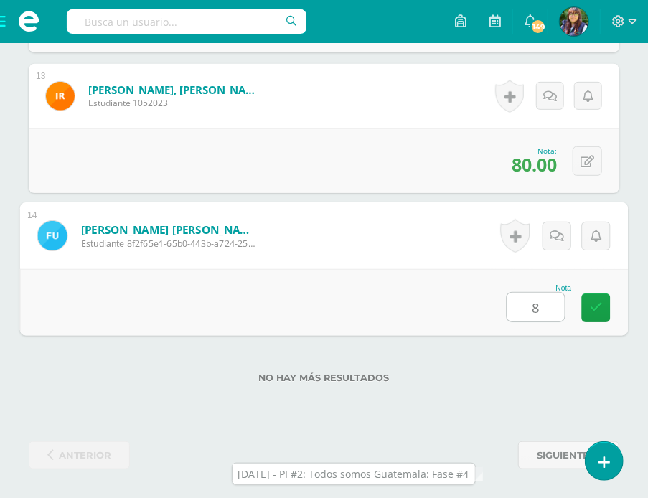
type input "87"
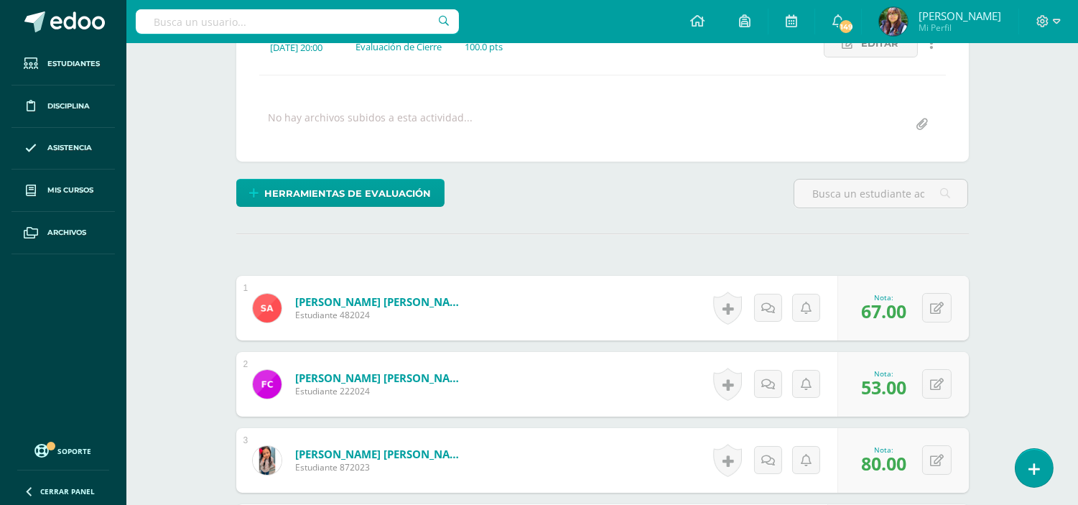
scroll to position [0, 0]
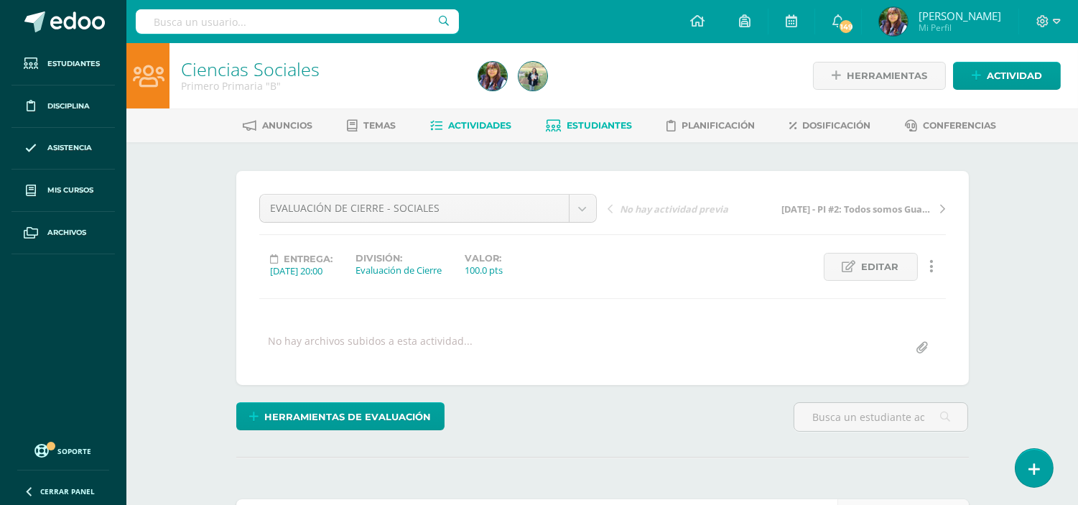
click at [587, 122] on span "Estudiantes" at bounding box center [598, 125] width 65 height 11
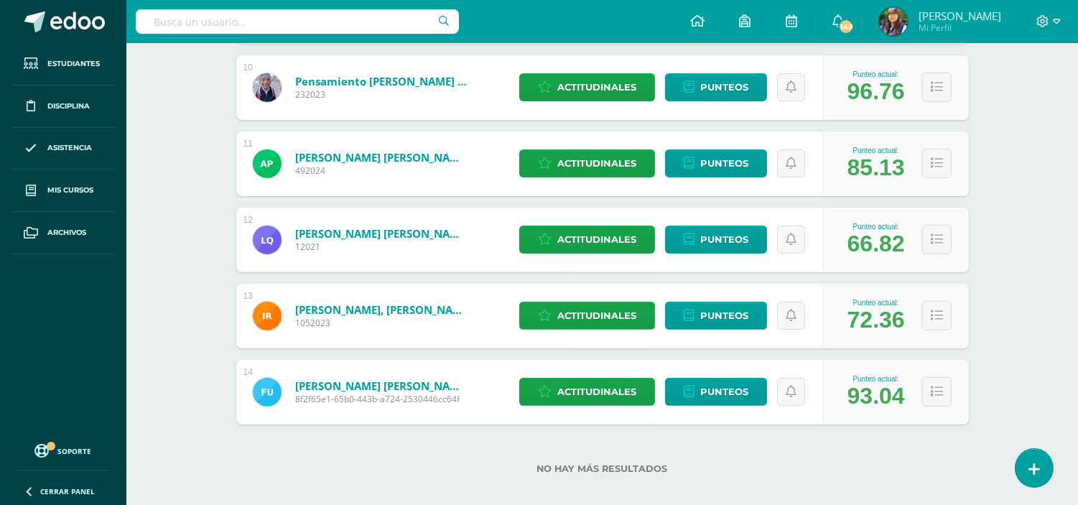
scroll to position [956, 0]
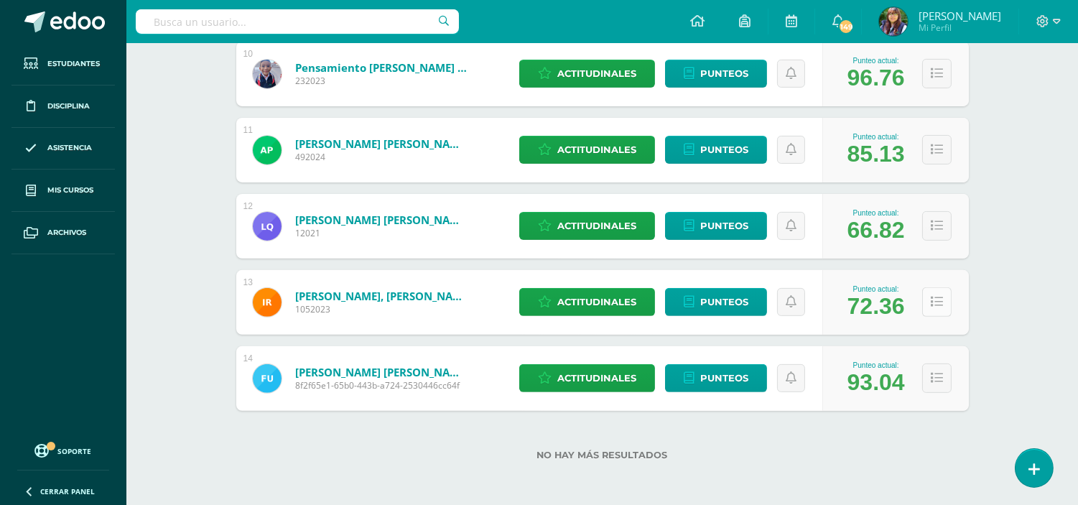
click at [936, 302] on icon at bounding box center [936, 302] width 12 height 12
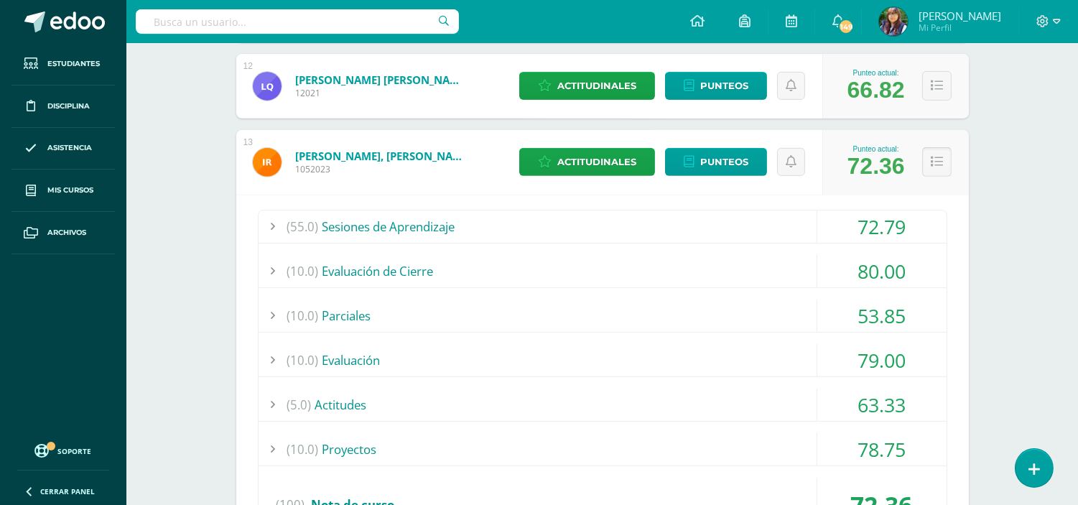
scroll to position [1092, 0]
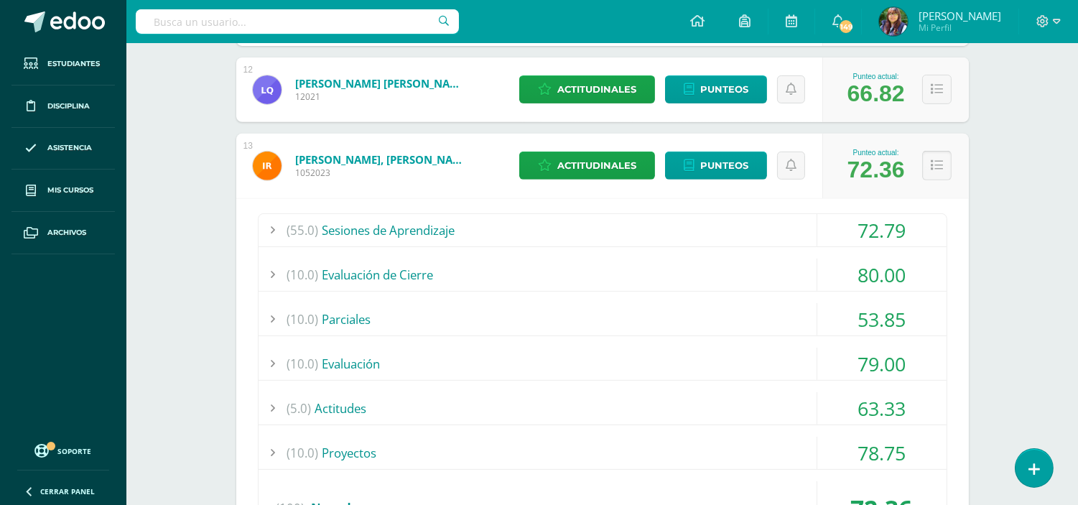
click at [939, 168] on icon at bounding box center [936, 165] width 12 height 12
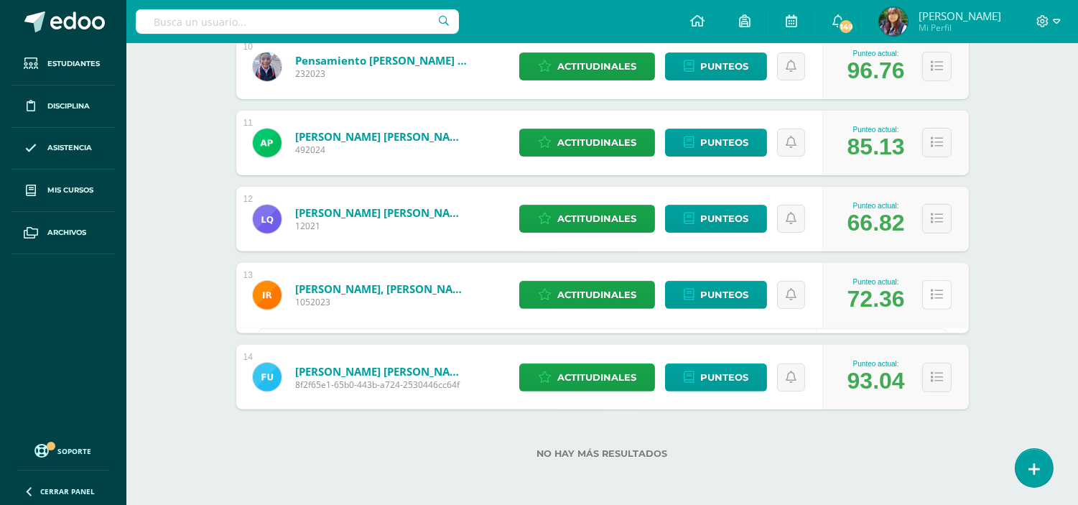
scroll to position [956, 0]
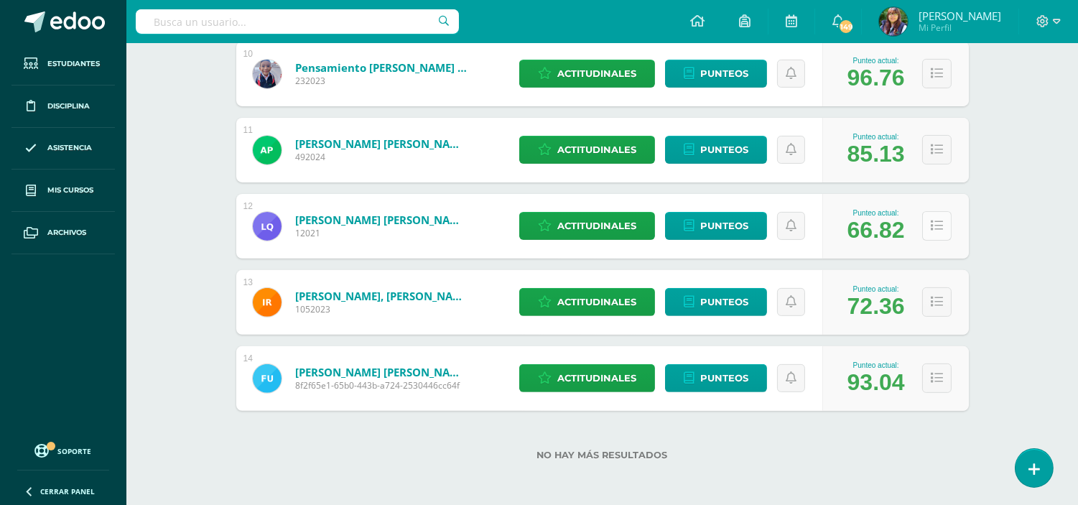
click at [938, 213] on button at bounding box center [936, 225] width 29 height 29
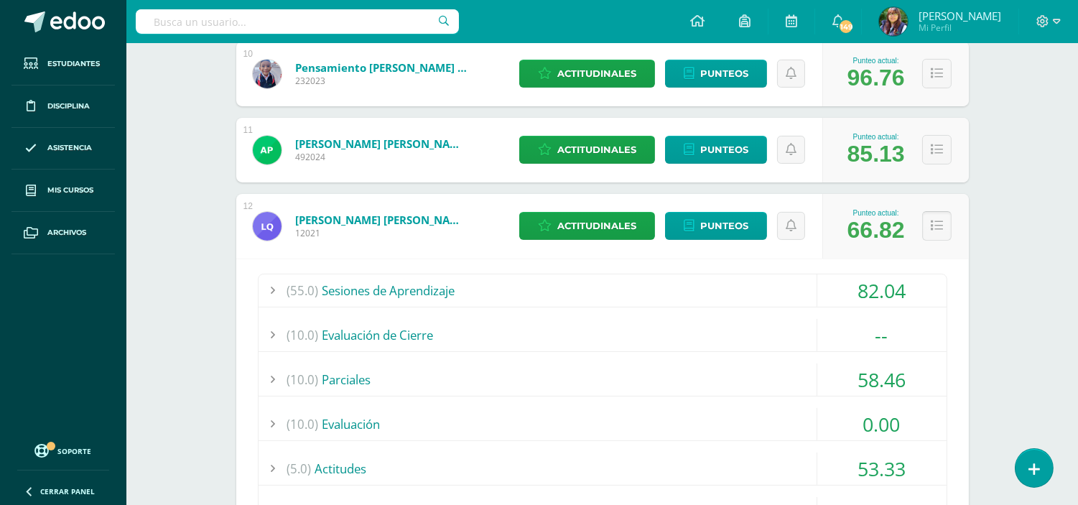
click at [935, 225] on icon at bounding box center [936, 226] width 12 height 12
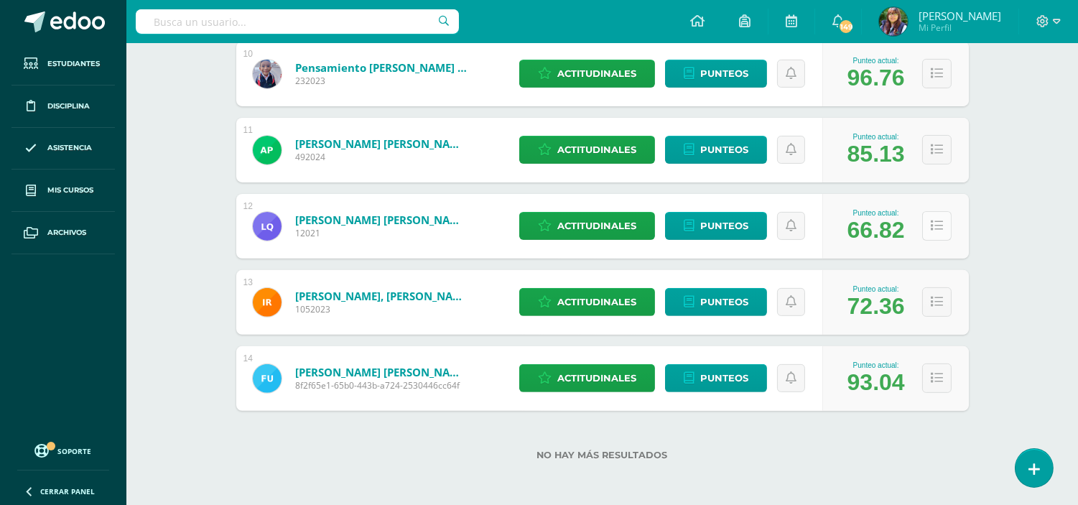
click at [935, 225] on icon at bounding box center [936, 226] width 12 height 12
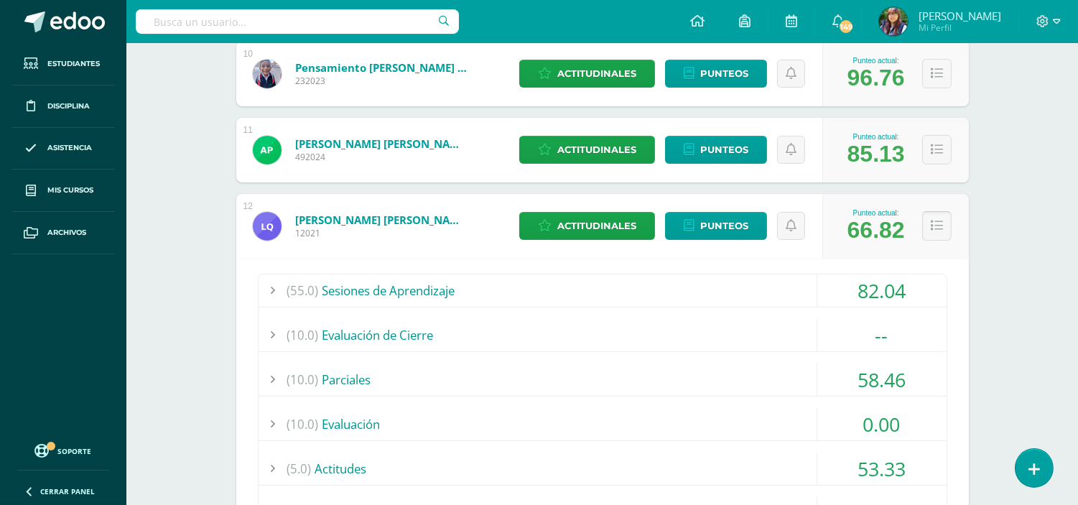
scroll to position [1036, 0]
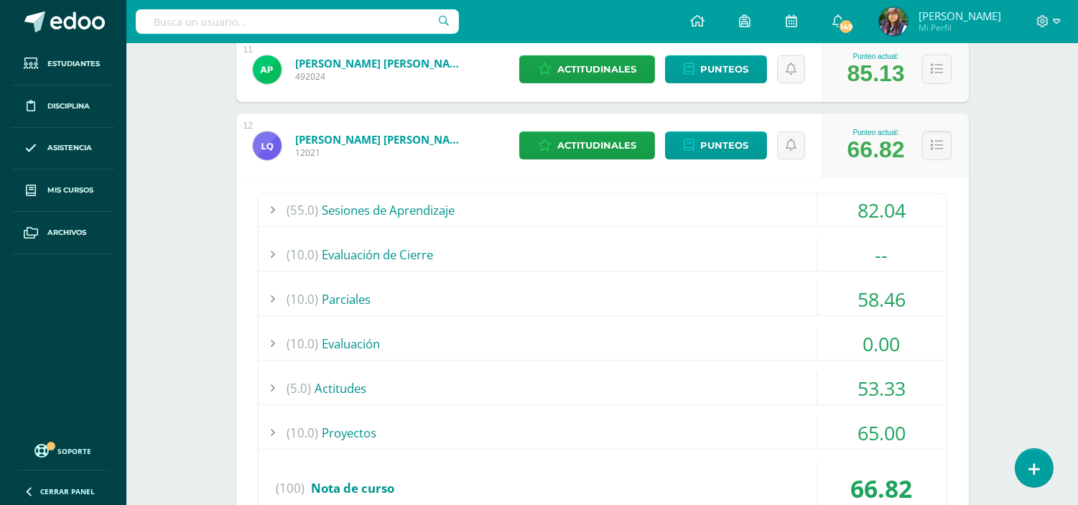
click at [269, 255] on div at bounding box center [272, 254] width 29 height 32
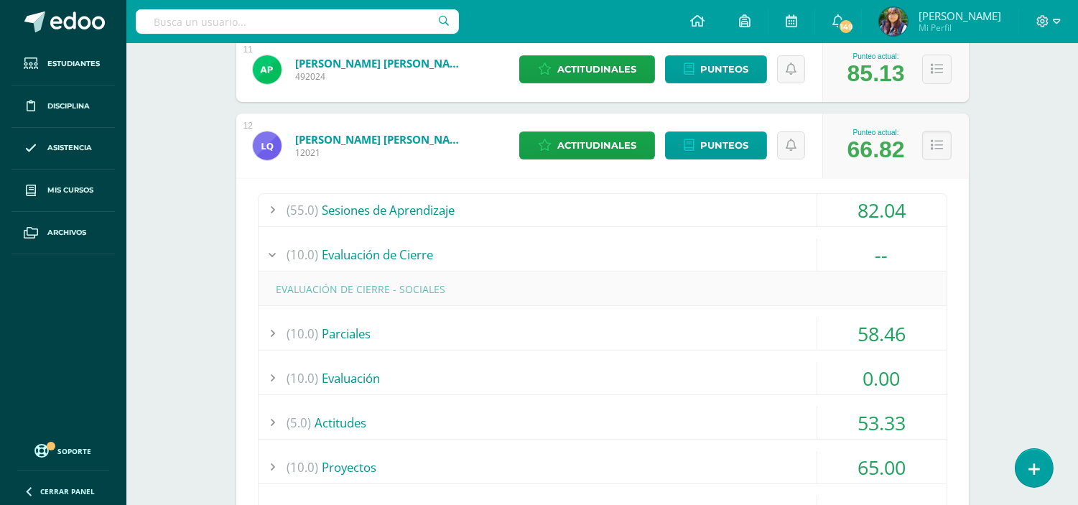
click at [269, 255] on div at bounding box center [272, 254] width 29 height 32
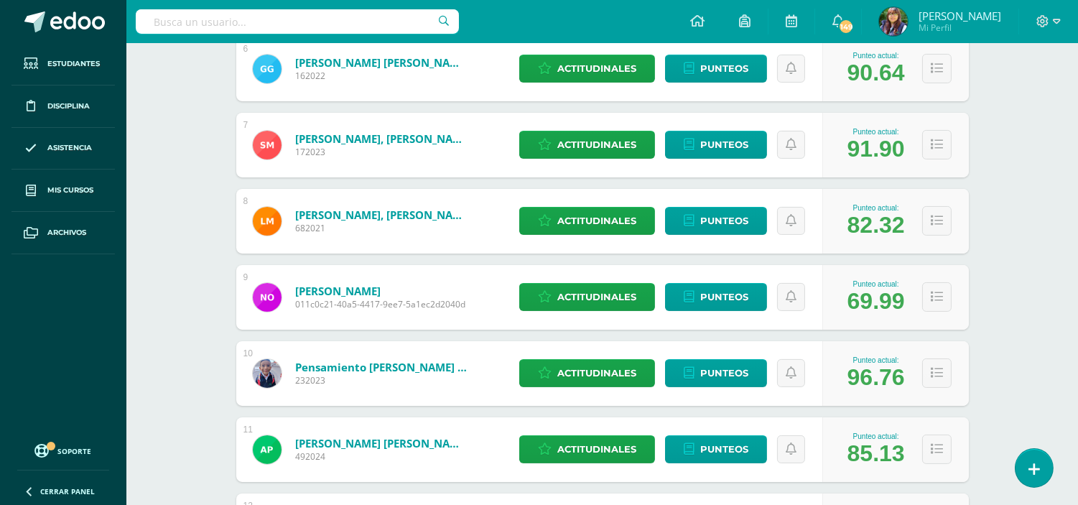
scroll to position [651, 0]
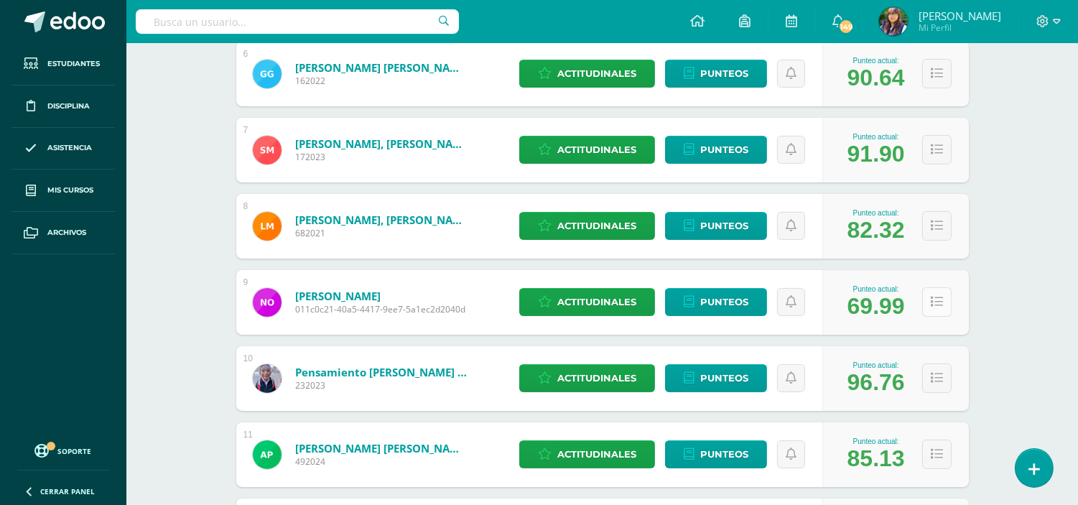
click at [930, 302] on icon at bounding box center [936, 302] width 12 height 12
click at [932, 306] on icon at bounding box center [936, 302] width 12 height 12
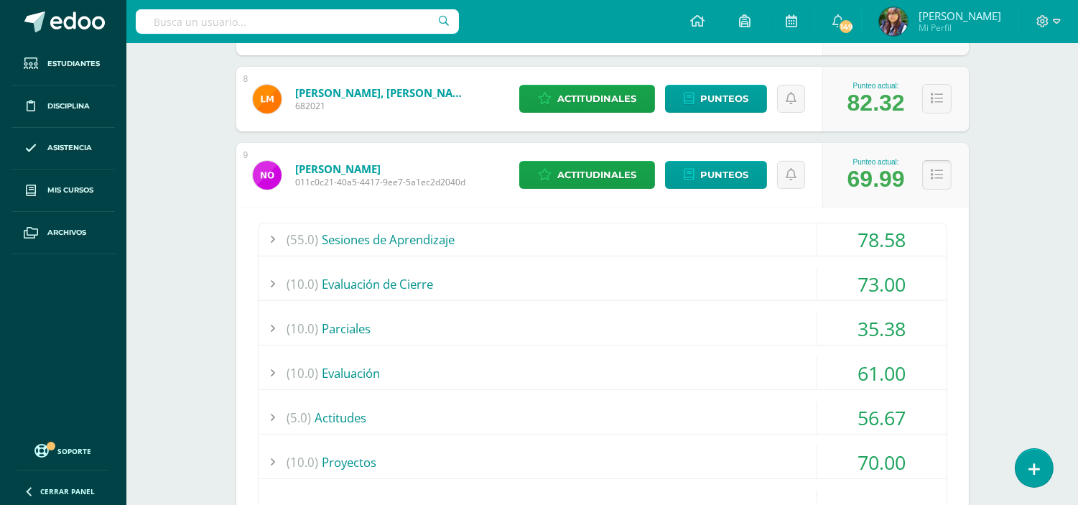
scroll to position [755, 0]
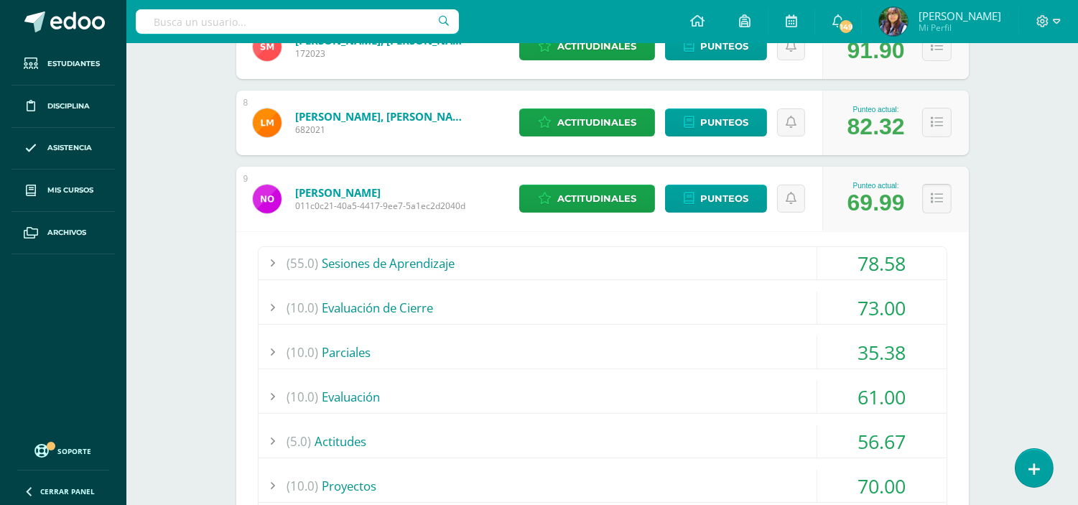
click at [931, 198] on icon at bounding box center [936, 198] width 12 height 12
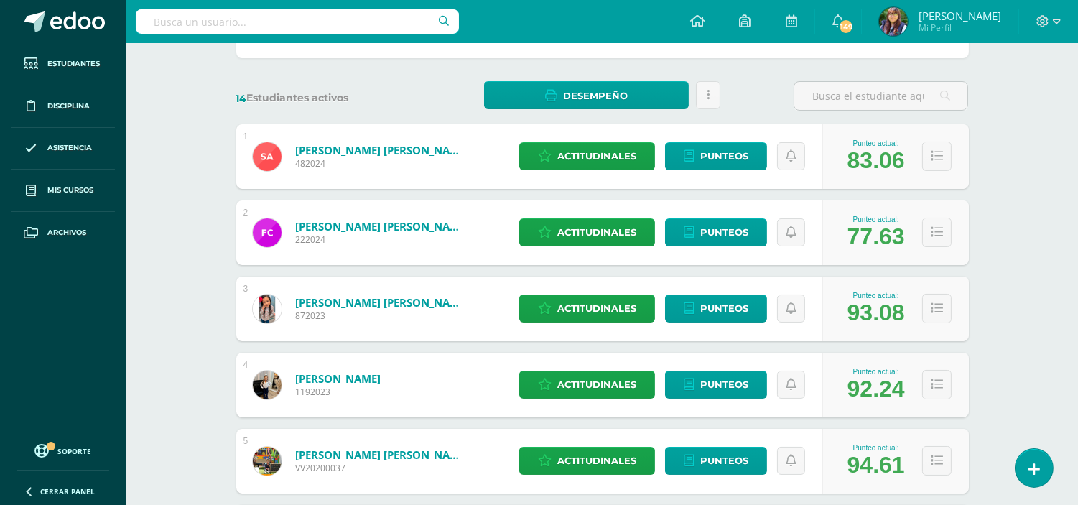
scroll to position [182, 0]
